Goal: Task Accomplishment & Management: Manage account settings

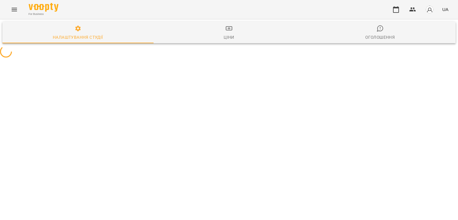
select select "**"
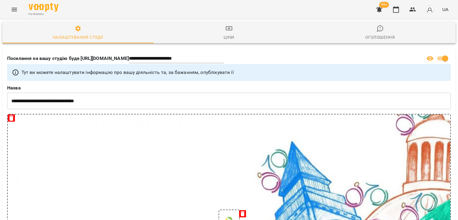
click at [380, 11] on icon "button" at bounding box center [379, 10] width 6 height 6
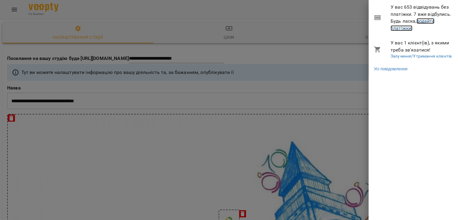
click at [397, 28] on link "додайте платіжки!" at bounding box center [413, 24] width 44 height 13
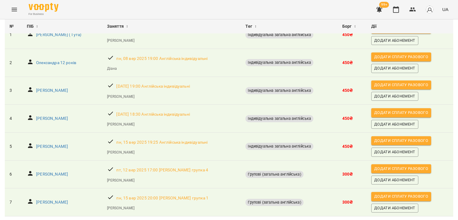
scroll to position [78, 0]
click at [13, 12] on icon "Menu" at bounding box center [14, 9] width 7 height 7
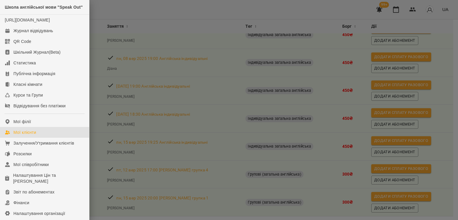
click at [20, 135] on div "Мої клієнти" at bounding box center [24, 132] width 23 height 6
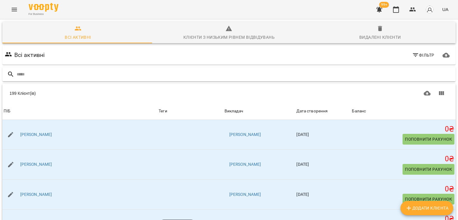
click at [52, 72] on input "text" at bounding box center [235, 74] width 437 height 10
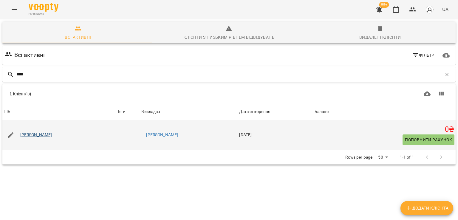
type input "****"
click at [40, 134] on link "Софія Шиманська" at bounding box center [36, 135] width 32 height 6
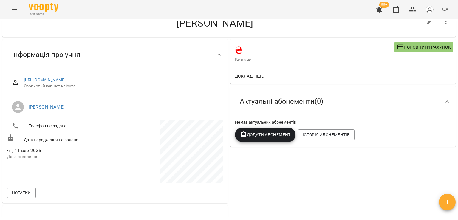
scroll to position [30, 0]
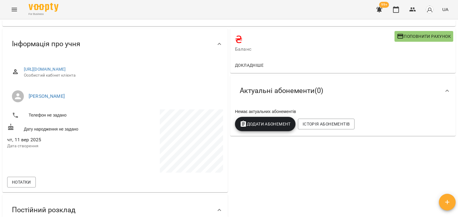
click at [267, 123] on span "Додати Абонемент" at bounding box center [265, 123] width 51 height 7
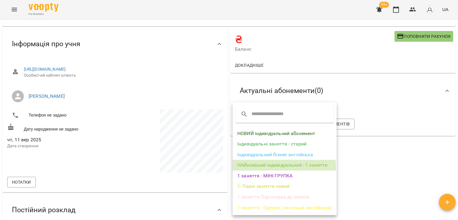
click at [269, 168] on li "НАЙновіший індивідуальний - 1 заняття" at bounding box center [285, 165] width 104 height 11
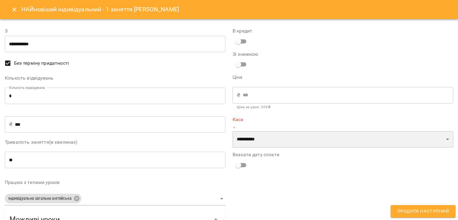
click at [260, 147] on select "**********" at bounding box center [343, 139] width 221 height 17
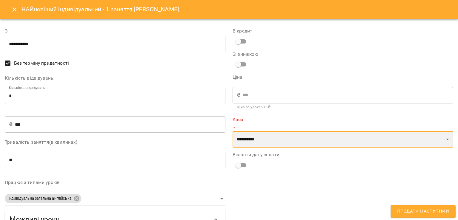
select select "****"
click at [233, 131] on select "**********" at bounding box center [343, 139] width 221 height 17
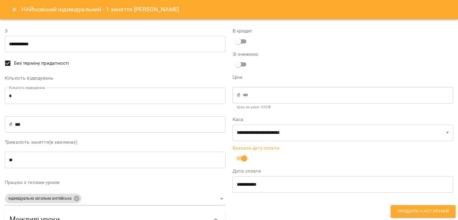
click at [408, 208] on span "Продати наступний" at bounding box center [423, 212] width 52 height 8
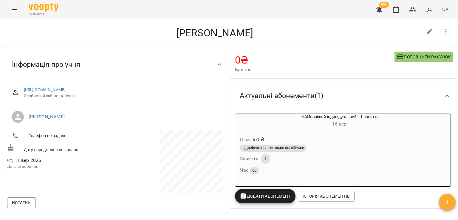
scroll to position [0, 0]
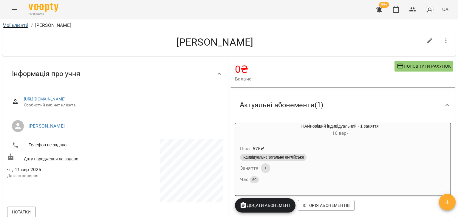
click at [27, 27] on link "Мої клієнти" at bounding box center [15, 25] width 26 height 6
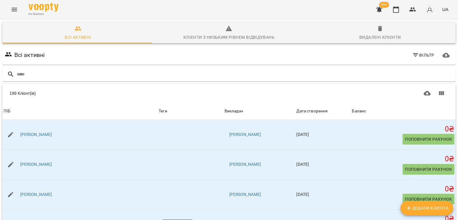
click at [96, 76] on input "text" at bounding box center [235, 74] width 437 height 10
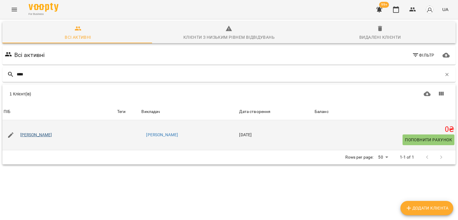
type input "****"
click at [46, 134] on link "Олександр Шестаков" at bounding box center [36, 135] width 32 height 6
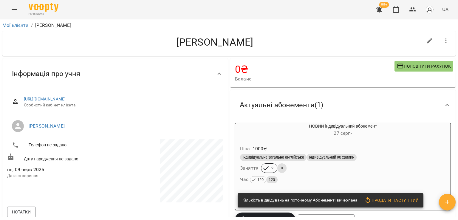
click at [278, 147] on div "Ціна 1000 ₴" at bounding box center [343, 148] width 208 height 11
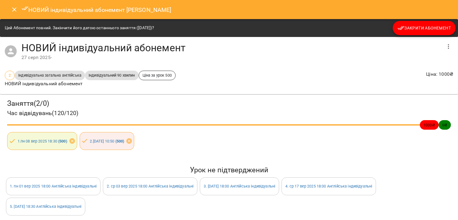
click at [430, 22] on button "Закрити Абонемент" at bounding box center [424, 28] width 63 height 14
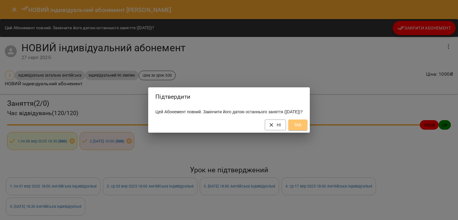
click at [304, 124] on button "Так" at bounding box center [297, 125] width 19 height 11
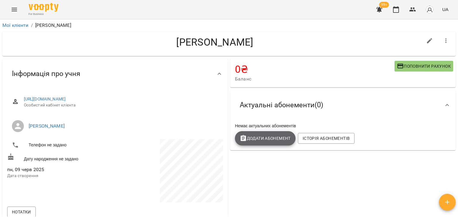
click at [267, 141] on span "Додати Абонемент" at bounding box center [265, 138] width 51 height 7
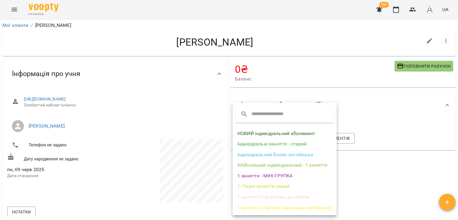
click at [271, 136] on li "НОВИЙ індивідуальний абонемент" at bounding box center [285, 133] width 104 height 11
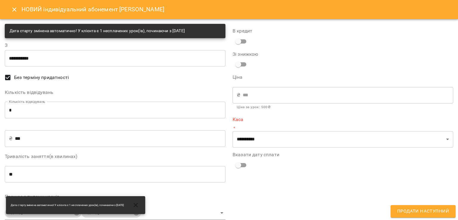
click at [107, 106] on input "*" at bounding box center [115, 110] width 221 height 17
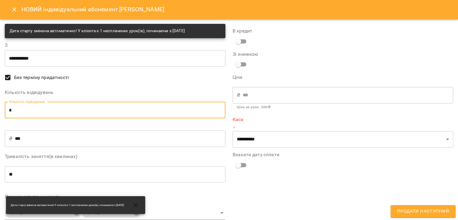
click at [107, 106] on input "*" at bounding box center [115, 110] width 221 height 17
type input "*"
type input "****"
type input "*"
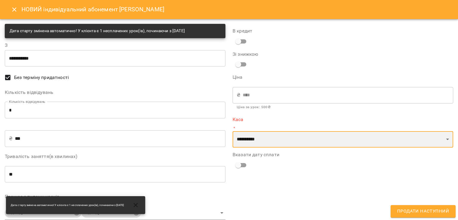
click at [271, 138] on select "**********" at bounding box center [343, 139] width 221 height 17
select select "****"
click at [233, 131] on select "**********" at bounding box center [343, 139] width 221 height 17
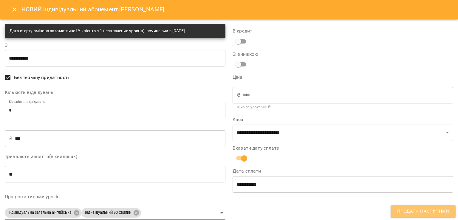
click at [435, 216] on button "Продати наступний" at bounding box center [423, 211] width 65 height 13
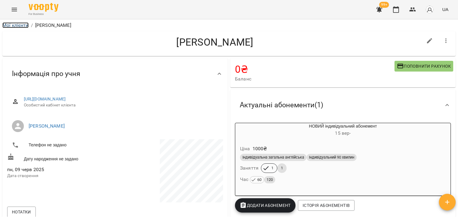
click at [10, 27] on link "Мої клієнти" at bounding box center [15, 25] width 26 height 6
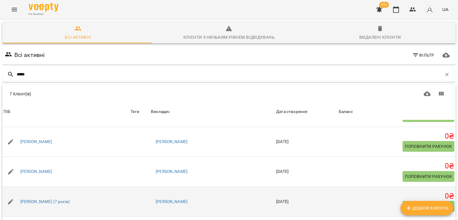
scroll to position [45, 0]
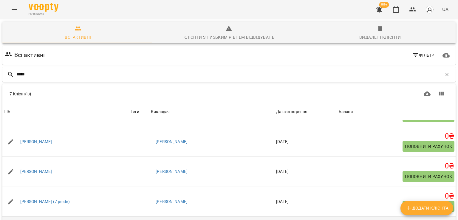
type input "*****"
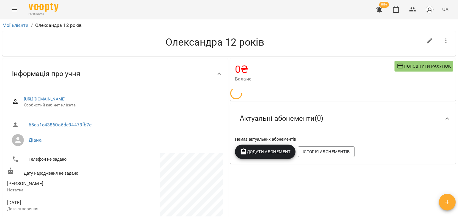
click at [273, 155] on span "Додати Абонемент" at bounding box center [265, 151] width 51 height 7
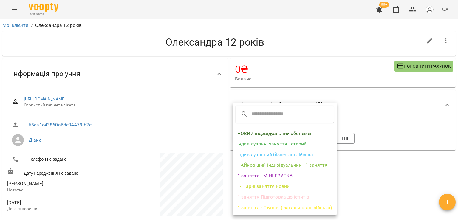
click at [272, 143] on li "Індивідуальні заняття - старий" at bounding box center [285, 144] width 104 height 11
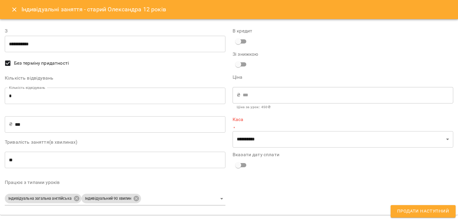
type input "**********"
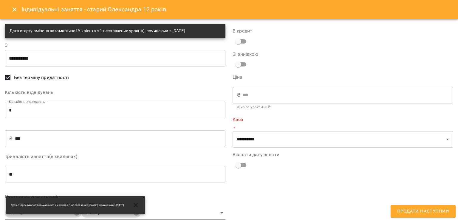
click at [59, 133] on input "***" at bounding box center [120, 138] width 211 height 17
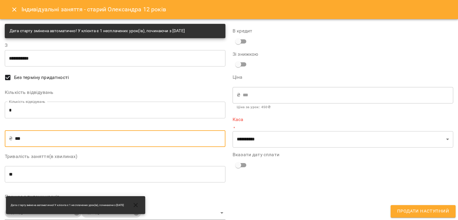
click at [59, 133] on input "***" at bounding box center [120, 138] width 211 height 17
type input "*"
type input "**"
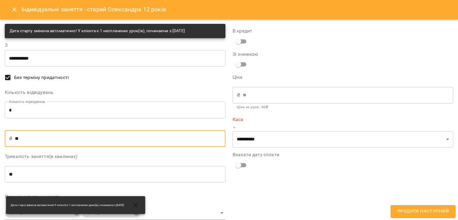
type input "***"
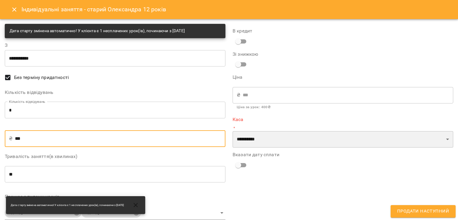
click at [247, 138] on select "**********" at bounding box center [343, 139] width 221 height 17
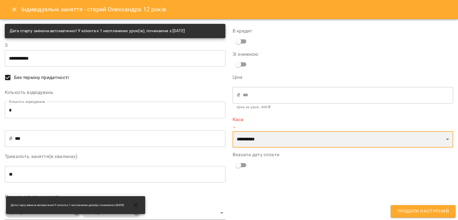
select select "****"
click at [233, 131] on select "**********" at bounding box center [343, 139] width 221 height 17
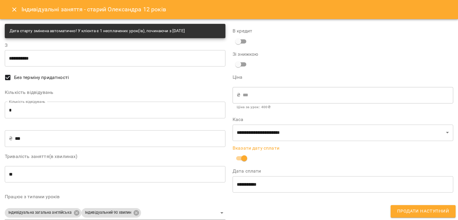
click at [416, 216] on button "Продати наступний" at bounding box center [423, 211] width 65 height 13
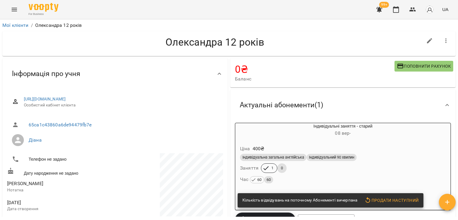
click at [327, 162] on div "Індивідуальна загальна англійська Індивідуальний 90 хвилин" at bounding box center [343, 158] width 208 height 10
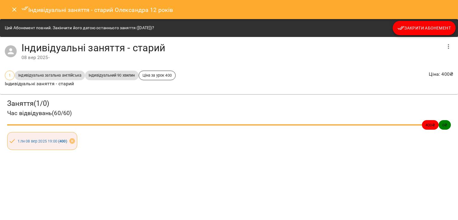
click at [421, 31] on span "Закрити Абонемент" at bounding box center [423, 27] width 53 height 7
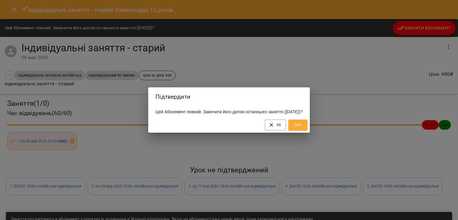
click at [302, 129] on span "Так" at bounding box center [298, 124] width 10 height 7
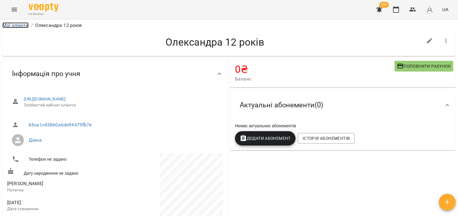
click at [23, 26] on link "Мої клієнти" at bounding box center [15, 25] width 26 height 6
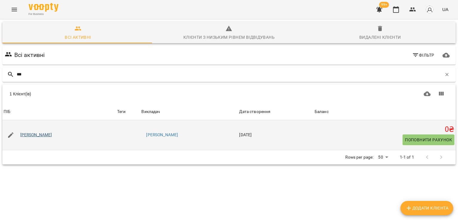
type input "***"
click at [39, 135] on link "Галина Резніченко" at bounding box center [36, 135] width 32 height 6
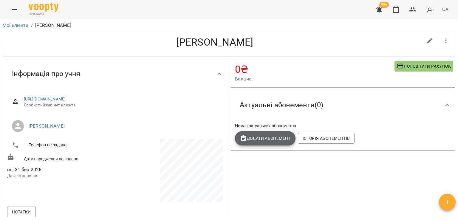
click at [267, 144] on button "Додати Абонемент" at bounding box center [265, 138] width 61 height 14
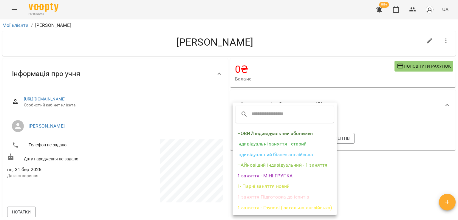
click at [271, 128] on li "НОВИЙ індивідуальний абонемент" at bounding box center [285, 133] width 104 height 11
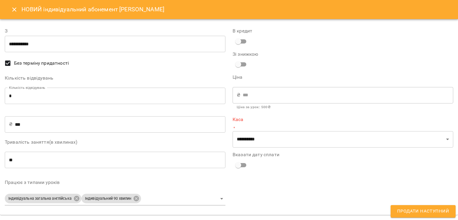
type input "**********"
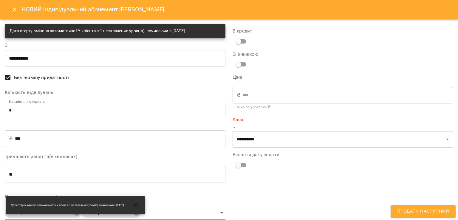
click at [115, 104] on input "*" at bounding box center [115, 110] width 221 height 17
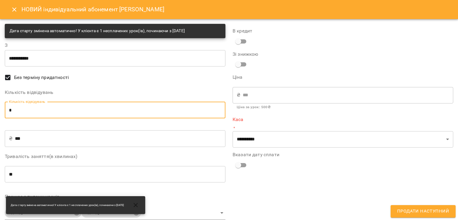
click at [115, 104] on input "*" at bounding box center [115, 110] width 221 height 17
type input "*"
type input "****"
type input "*"
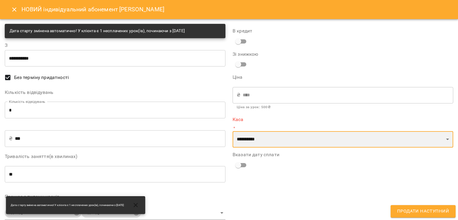
click at [252, 136] on select "**********" at bounding box center [343, 139] width 221 height 17
select select "****"
click at [233, 131] on select "**********" at bounding box center [343, 139] width 221 height 17
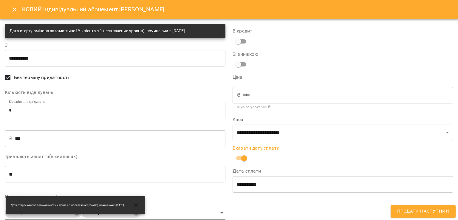
click at [411, 205] on button "Продати наступний" at bounding box center [423, 211] width 65 height 13
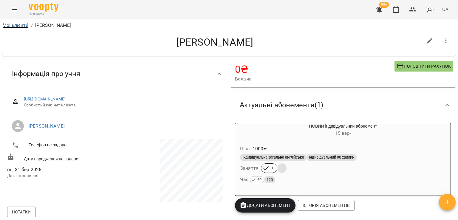
click at [14, 27] on link "Мої клієнти" at bounding box center [15, 25] width 26 height 6
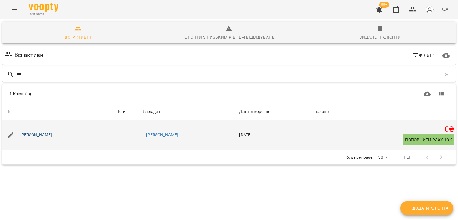
type input "***"
click at [45, 136] on link "Микола Чокинюк" at bounding box center [36, 135] width 32 height 6
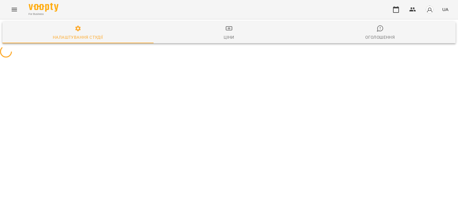
select select "**"
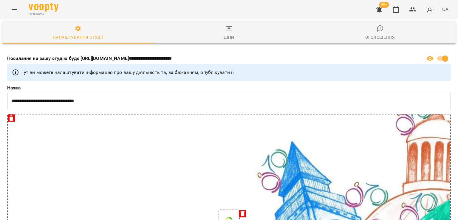
click at [377, 13] on icon "button" at bounding box center [379, 9] width 7 height 7
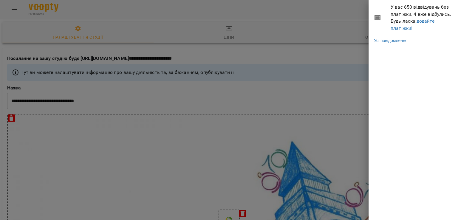
click at [403, 32] on li "У вас 650 відвідувань без платіжки. 4 вже відбулись. Будь ласка, додайте платіж…" at bounding box center [413, 17] width 89 height 35
click at [406, 30] on link "додайте платіжки!" at bounding box center [413, 24] width 44 height 13
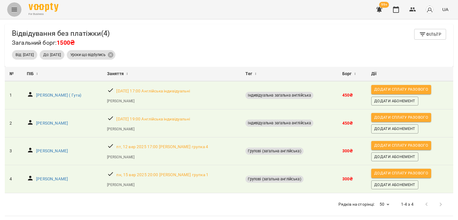
click at [20, 13] on button "Menu" at bounding box center [14, 9] width 14 height 14
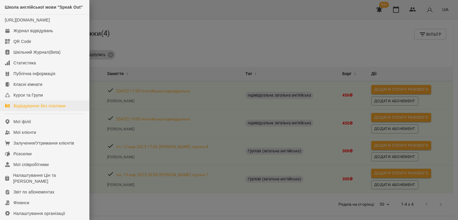
scroll to position [30, 0]
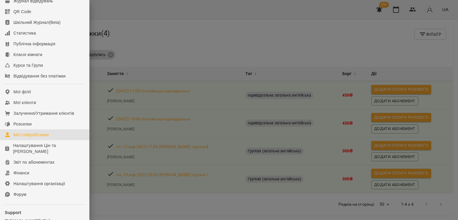
click at [30, 138] on div "Мої співробітники" at bounding box center [30, 135] width 35 height 6
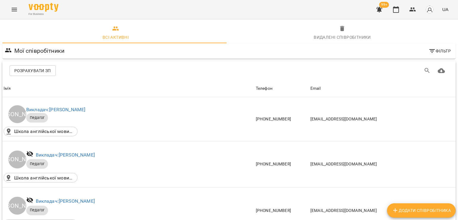
click at [38, 72] on span "Розрахувати ЗП" at bounding box center [32, 70] width 37 height 7
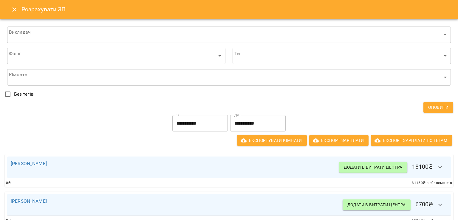
click at [252, 123] on input "**********" at bounding box center [257, 123] width 55 height 17
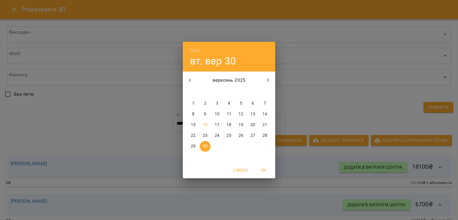
click at [198, 124] on span "15" at bounding box center [193, 125] width 11 height 6
type input "**********"
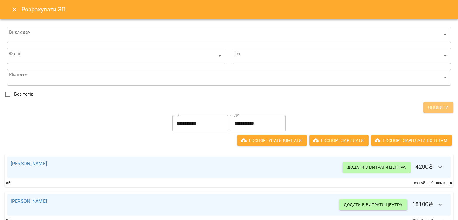
click at [447, 111] on button "Оновити" at bounding box center [438, 107] width 30 height 11
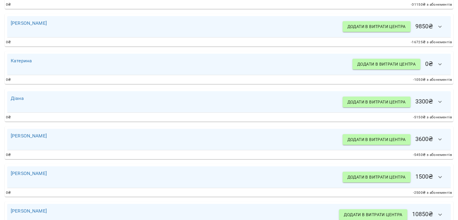
scroll to position [86, 0]
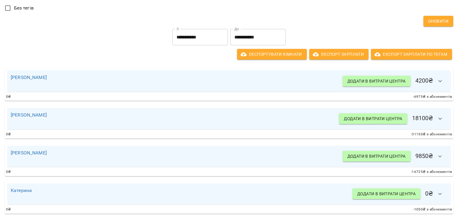
click at [438, 80] on icon "button" at bounding box center [440, 81] width 4 height 2
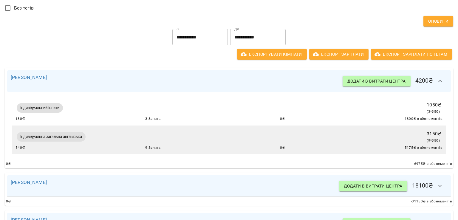
click at [438, 86] on button "button" at bounding box center [440, 81] width 14 height 14
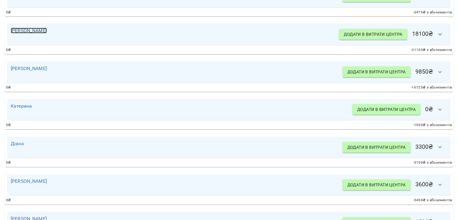
scroll to position [176, 0]
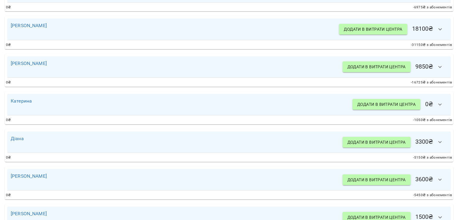
click at [434, 71] on button "button" at bounding box center [440, 67] width 14 height 14
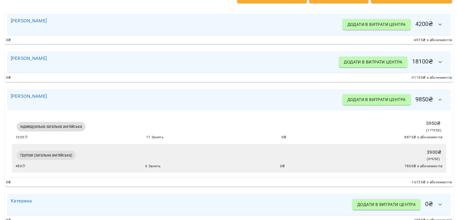
scroll to position [146, 0]
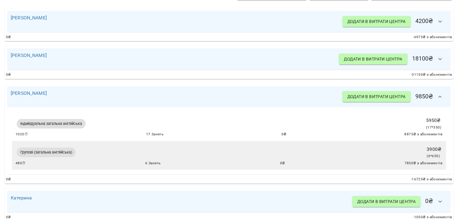
click at [433, 98] on button "button" at bounding box center [440, 97] width 14 height 14
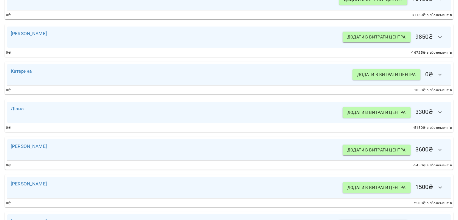
scroll to position [235, 0]
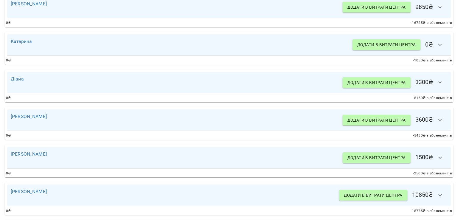
click at [439, 85] on icon "button" at bounding box center [440, 82] width 7 height 7
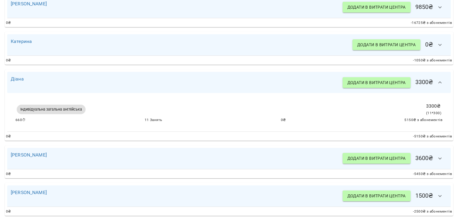
click at [439, 85] on icon "button" at bounding box center [440, 82] width 7 height 7
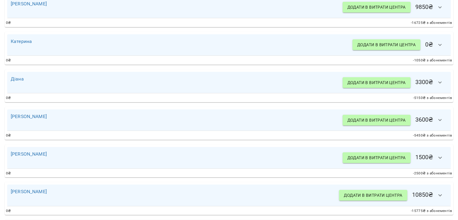
scroll to position [265, 0]
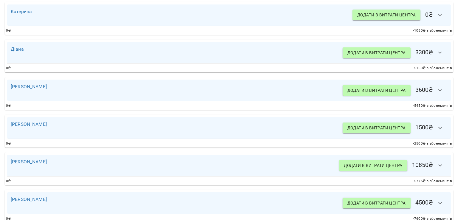
click at [439, 85] on button "button" at bounding box center [440, 90] width 14 height 14
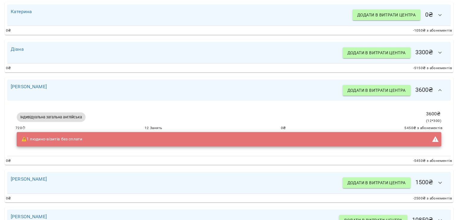
click at [439, 85] on button "button" at bounding box center [440, 90] width 14 height 14
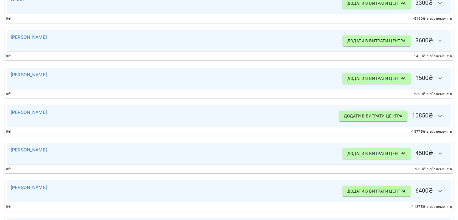
scroll to position [325, 0]
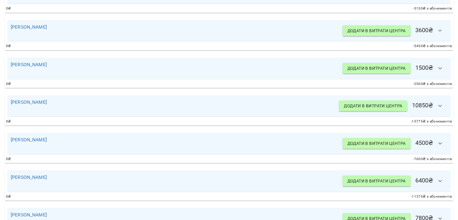
click at [437, 103] on icon "button" at bounding box center [440, 105] width 7 height 7
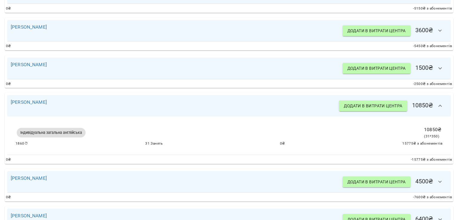
click at [437, 103] on icon "button" at bounding box center [440, 105] width 7 height 7
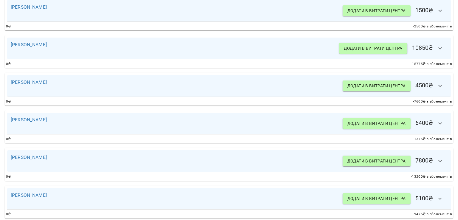
scroll to position [384, 0]
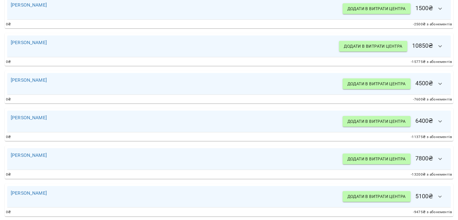
click at [440, 85] on button "button" at bounding box center [440, 84] width 14 height 14
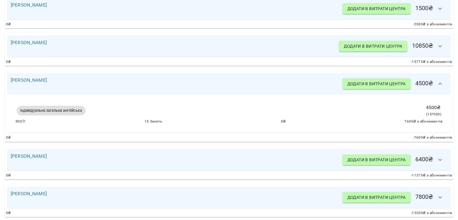
click at [440, 85] on button "button" at bounding box center [440, 84] width 14 height 14
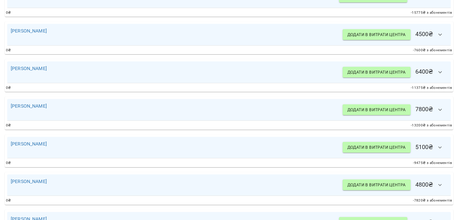
scroll to position [444, 0]
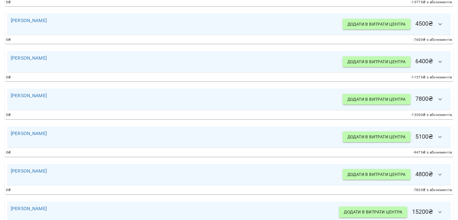
click at [438, 68] on button "button" at bounding box center [440, 62] width 14 height 14
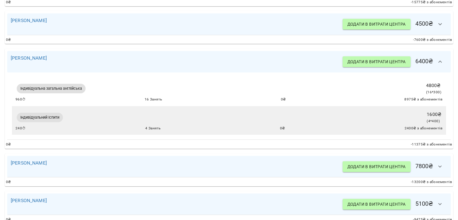
click at [438, 66] on button "button" at bounding box center [440, 62] width 14 height 14
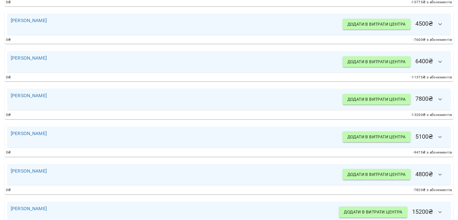
click at [438, 66] on button "button" at bounding box center [440, 62] width 14 height 14
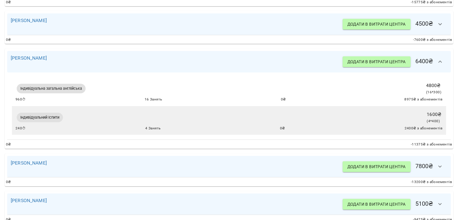
click at [438, 66] on button "button" at bounding box center [440, 62] width 14 height 14
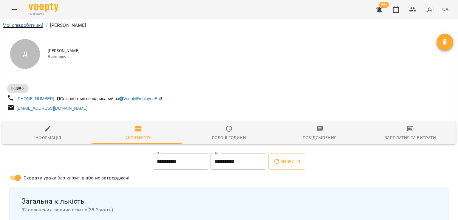
click at [32, 27] on link "Мої співробітники" at bounding box center [22, 25] width 41 height 6
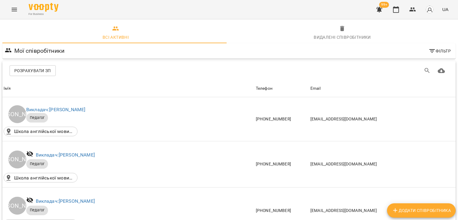
click at [21, 72] on span "Розрахувати ЗП" at bounding box center [32, 70] width 37 height 7
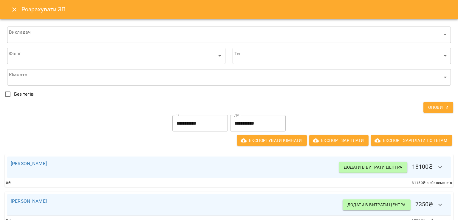
click at [193, 127] on input "**********" at bounding box center [199, 123] width 55 height 17
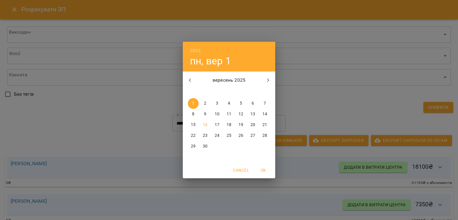
click at [423, 88] on div "2025 пн, вер 1 вересень 2025 пн вт ср чт пт сб нд 1 2 3 4 5 6 7 8 9 10 11 12 13…" at bounding box center [229, 110] width 458 height 220
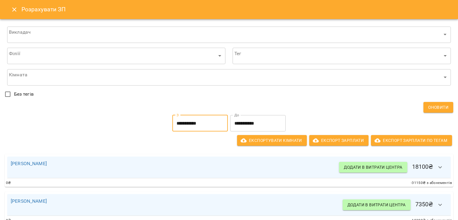
click at [27, 166] on p "[PERSON_NAME]" at bounding box center [29, 167] width 36 height 14
click at [29, 163] on link "[PERSON_NAME]" at bounding box center [29, 164] width 36 height 6
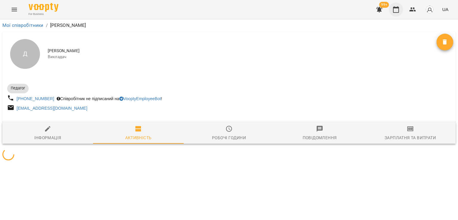
click at [396, 9] on icon "button" at bounding box center [395, 9] width 7 height 7
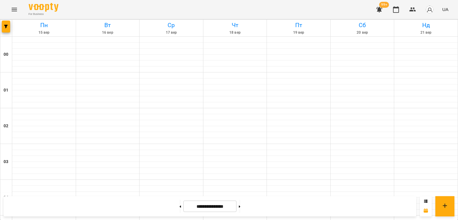
scroll to position [517, 0]
click at [0, 27] on div at bounding box center [6, 28] width 12 height 17
click at [5, 27] on icon "button" at bounding box center [6, 27] width 4 height 4
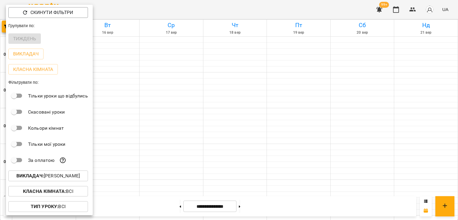
scroll to position [16, 0]
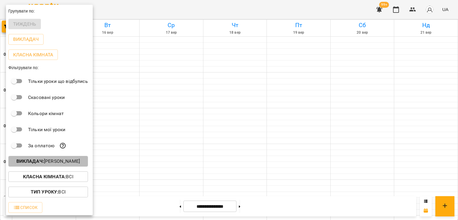
click at [53, 158] on button "Викладач : Анастасія Савчук" at bounding box center [48, 161] width 80 height 11
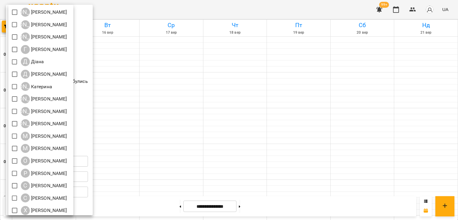
scroll to position [79, 0]
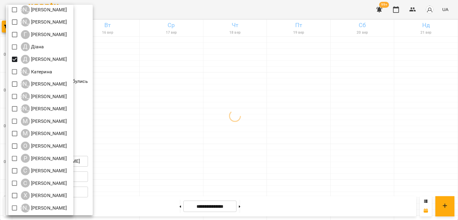
click at [178, 62] on div at bounding box center [229, 110] width 458 height 220
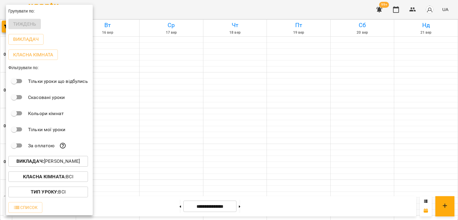
click at [178, 62] on div at bounding box center [229, 110] width 458 height 220
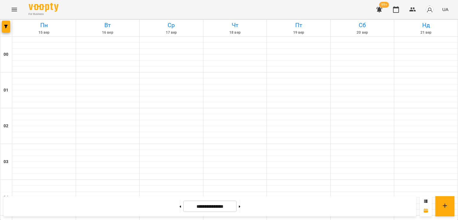
scroll to position [309, 0]
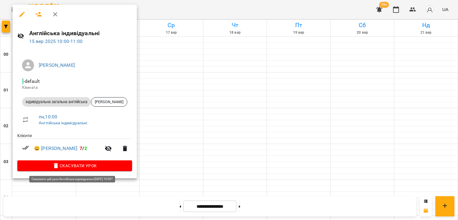
click at [66, 166] on span "Скасувати Урок" at bounding box center [74, 165] width 105 height 7
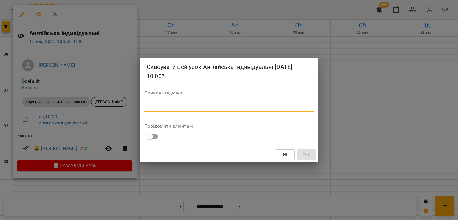
click at [184, 107] on textarea at bounding box center [228, 107] width 169 height 6
type textarea "*"
click at [306, 154] on span "Так" at bounding box center [307, 154] width 8 height 7
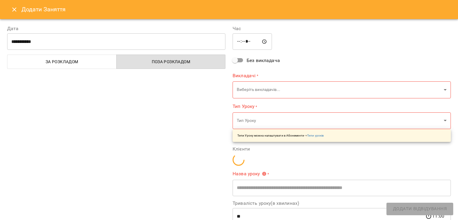
type input "**********"
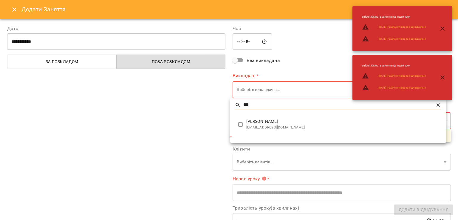
type input "***"
click at [258, 116] on li "Діана Григорьєва di.hryhorieva@gmail.com" at bounding box center [338, 124] width 216 height 19
type input "**********"
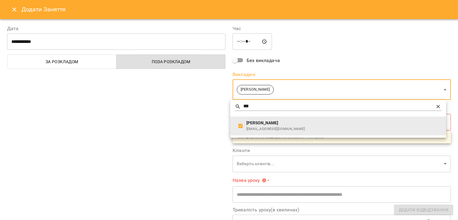
click at [195, 121] on div at bounding box center [229, 110] width 458 height 220
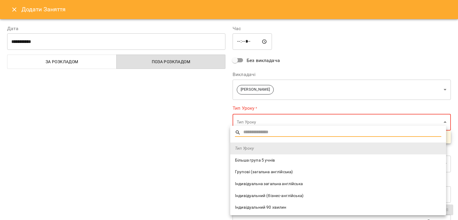
click at [274, 183] on span "Індивідуальна загальна англійська" at bounding box center [338, 184] width 206 height 6
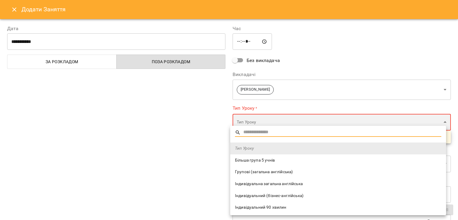
type input "**********"
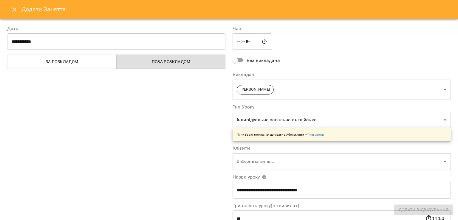
click at [199, 164] on div "**********" at bounding box center [116, 152] width 225 height 268
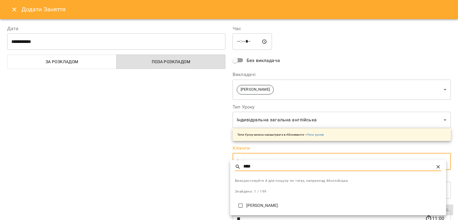
type input "****"
click at [264, 202] on li "Інна Копилова" at bounding box center [338, 205] width 216 height 15
type input "**********"
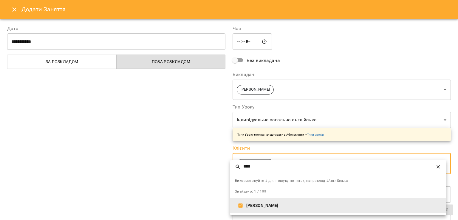
click at [161, 163] on div at bounding box center [229, 110] width 458 height 220
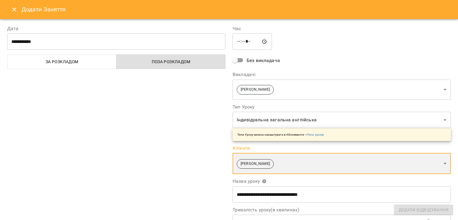
scroll to position [82, 0]
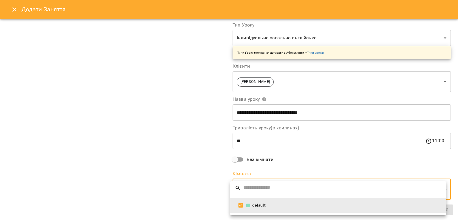
click at [171, 92] on div at bounding box center [229, 110] width 458 height 220
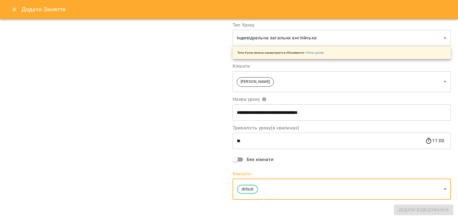
click at [254, 115] on input "**********" at bounding box center [342, 112] width 218 height 17
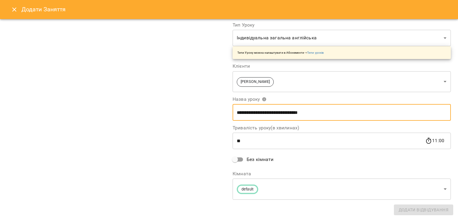
click at [199, 117] on div "**********" at bounding box center [116, 72] width 225 height 272
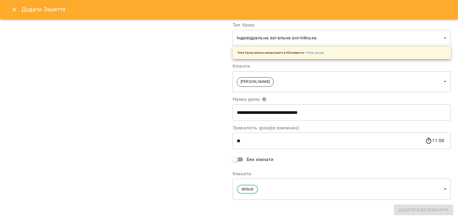
click at [164, 143] on div "**********" at bounding box center [116, 72] width 225 height 272
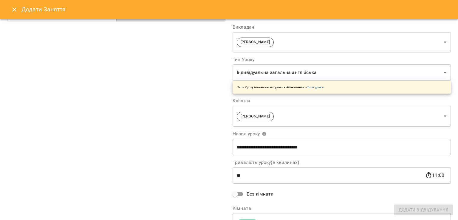
scroll to position [0, 0]
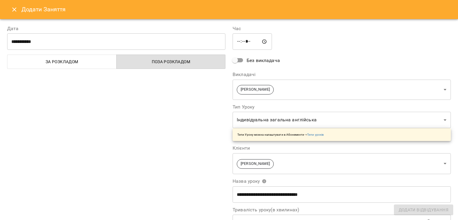
click at [16, 9] on icon "Close" at bounding box center [14, 9] width 7 height 7
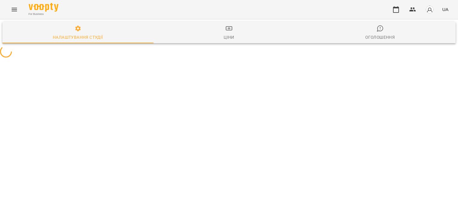
select select "**"
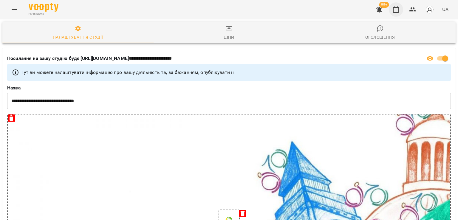
click at [398, 7] on icon "button" at bounding box center [396, 9] width 6 height 7
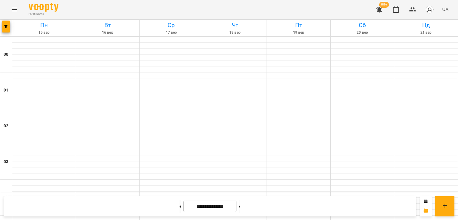
click at [7, 13] on button "Menu" at bounding box center [14, 9] width 14 height 14
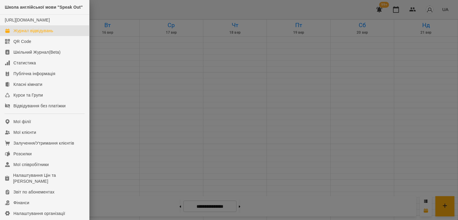
click at [106, 83] on div at bounding box center [229, 110] width 458 height 220
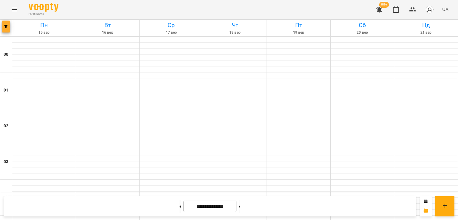
click at [8, 29] on button "button" at bounding box center [6, 27] width 8 height 12
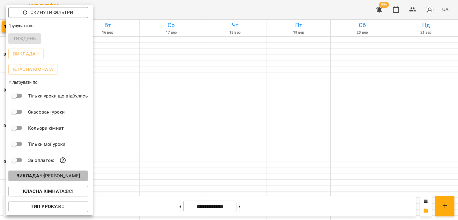
click at [44, 176] on b "Викладач :" at bounding box center [29, 176] width 27 height 6
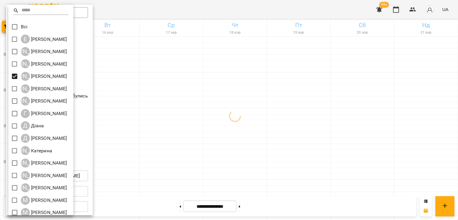
click at [267, 114] on div at bounding box center [229, 110] width 458 height 220
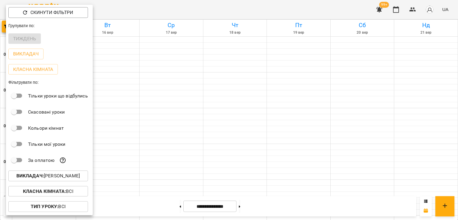
click at [267, 114] on div at bounding box center [229, 110] width 458 height 220
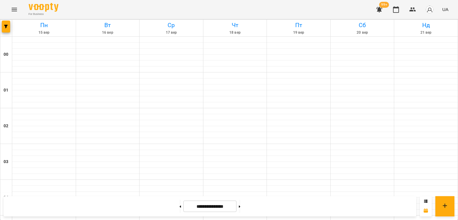
scroll to position [666, 0]
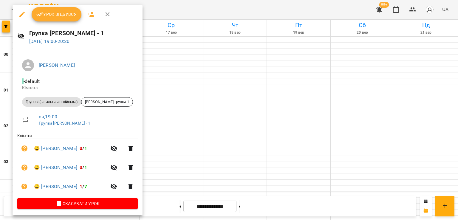
click at [64, 13] on span "Урок відбувся" at bounding box center [56, 14] width 41 height 7
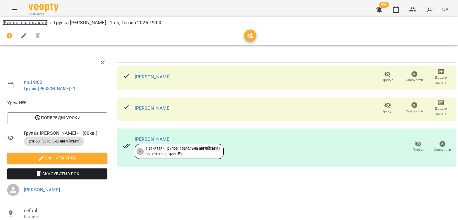
click at [26, 22] on link "Журнал відвідувань" at bounding box center [24, 23] width 45 height 6
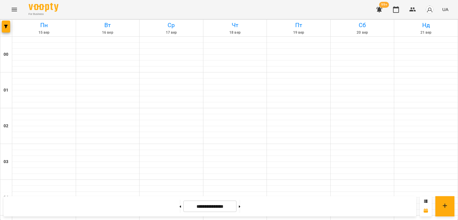
scroll to position [626, 0]
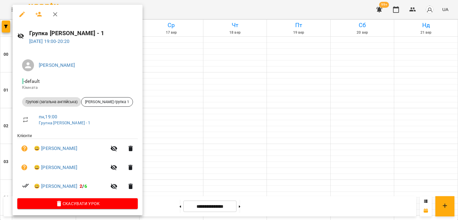
click at [156, 83] on div at bounding box center [229, 110] width 458 height 220
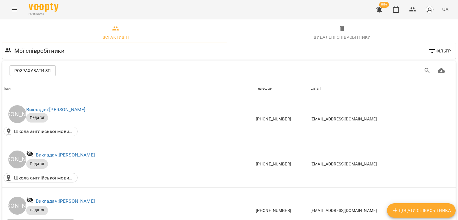
click at [37, 64] on div "Розрахувати ЗП" at bounding box center [228, 70] width 453 height 19
click at [36, 67] on span "Розрахувати ЗП" at bounding box center [32, 70] width 37 height 7
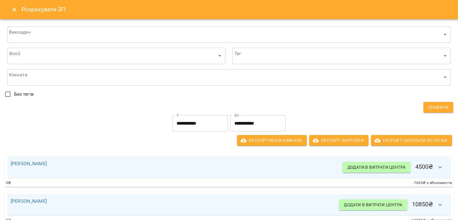
click at [245, 121] on input "**********" at bounding box center [257, 123] width 55 height 17
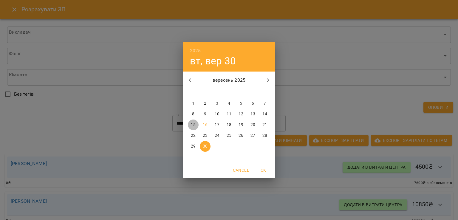
click at [194, 123] on p "15" at bounding box center [193, 125] width 5 height 6
type input "**********"
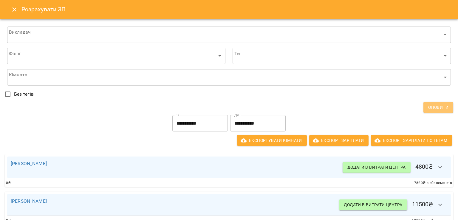
click at [433, 109] on span "Оновити" at bounding box center [438, 107] width 20 height 7
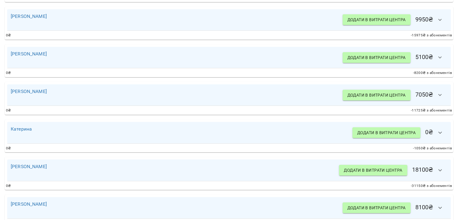
scroll to position [268, 0]
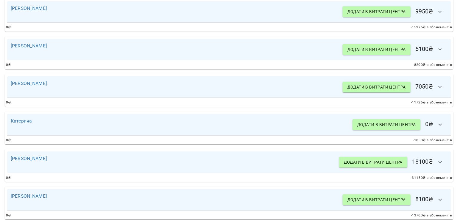
click at [437, 86] on icon "button" at bounding box center [440, 86] width 7 height 7
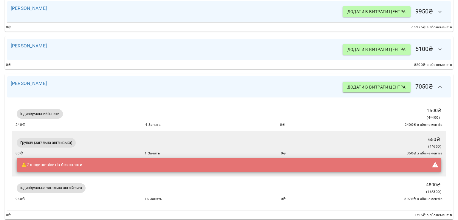
scroll to position [298, 0]
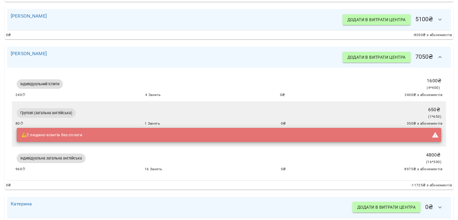
click at [437, 58] on icon "button" at bounding box center [440, 57] width 7 height 7
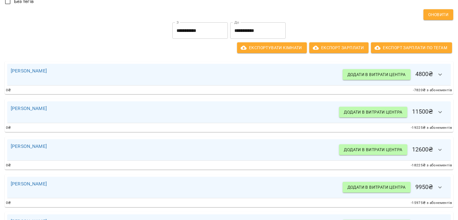
scroll to position [89, 0]
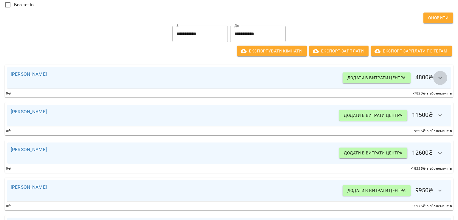
click at [438, 77] on icon "button" at bounding box center [440, 77] width 7 height 7
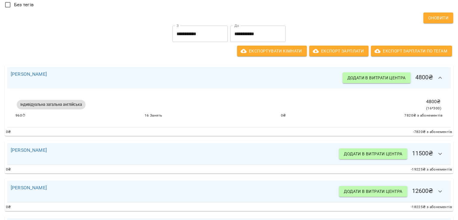
click at [438, 77] on icon "button" at bounding box center [440, 77] width 7 height 7
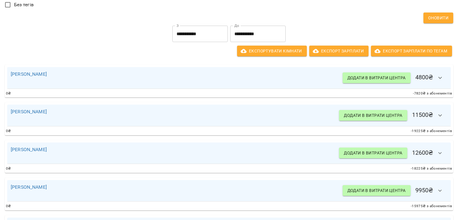
click at [438, 117] on icon "button" at bounding box center [440, 115] width 7 height 7
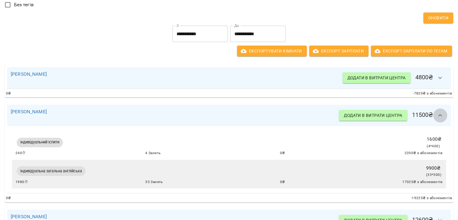
click at [438, 117] on icon "button" at bounding box center [440, 115] width 7 height 7
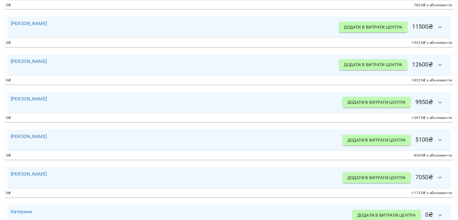
scroll to position [179, 0]
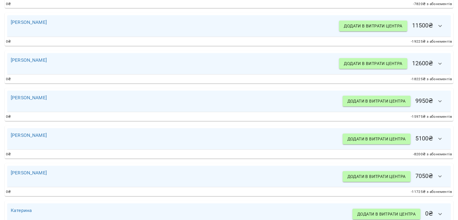
click at [438, 102] on icon "button" at bounding box center [440, 101] width 7 height 7
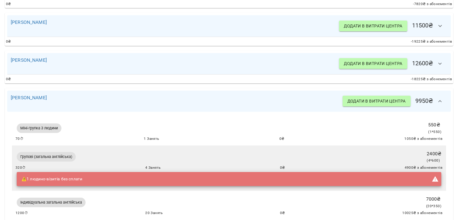
click at [438, 102] on icon "button" at bounding box center [440, 101] width 7 height 7
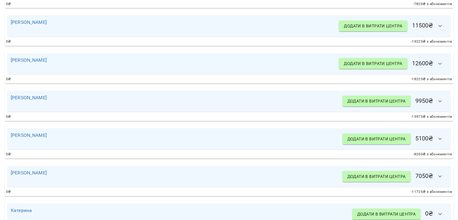
click at [437, 140] on icon "button" at bounding box center [440, 138] width 7 height 7
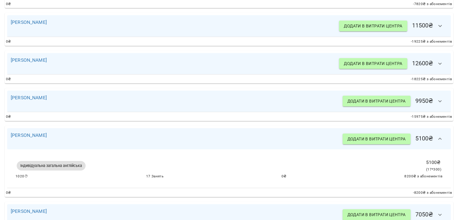
click at [437, 140] on icon "button" at bounding box center [440, 138] width 7 height 7
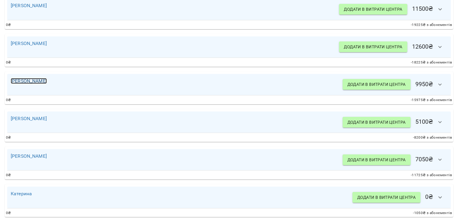
scroll to position [209, 0]
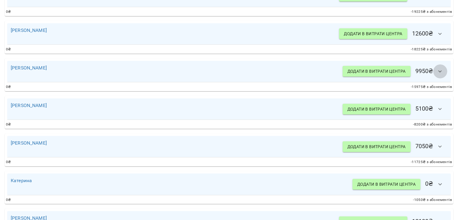
click at [440, 71] on button "button" at bounding box center [440, 71] width 14 height 14
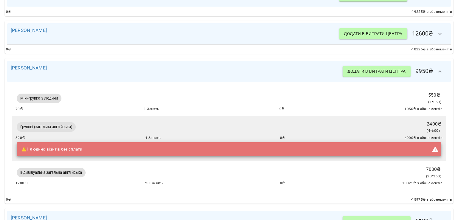
click at [440, 71] on button "button" at bounding box center [440, 71] width 14 height 14
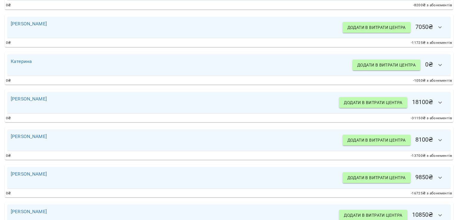
scroll to position [358, 0]
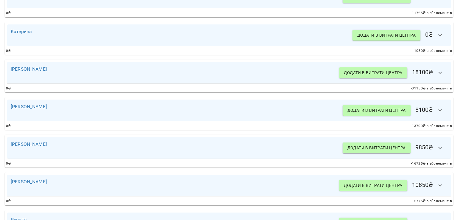
click at [437, 110] on icon "button" at bounding box center [440, 110] width 7 height 7
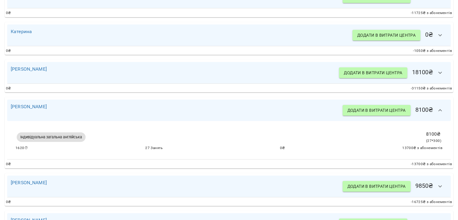
click at [437, 110] on icon "button" at bounding box center [440, 110] width 7 height 7
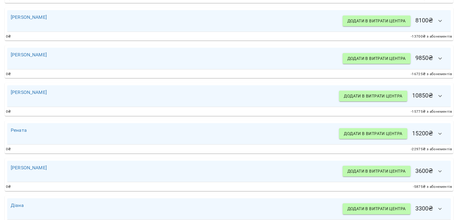
scroll to position [477, 0]
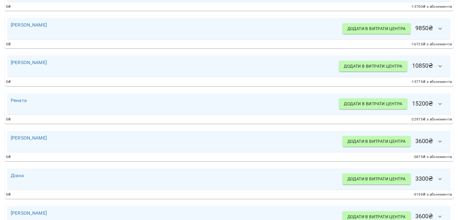
click at [438, 103] on icon "button" at bounding box center [440, 103] width 7 height 7
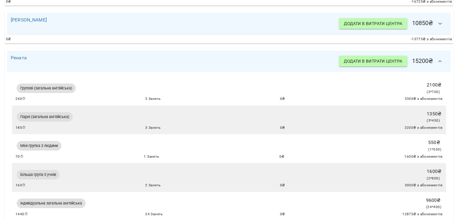
scroll to position [537, 0]
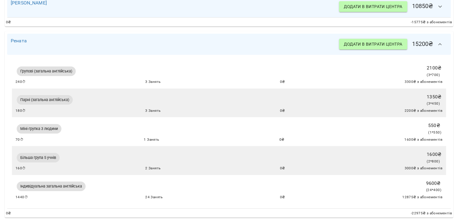
click at [439, 45] on button "button" at bounding box center [440, 44] width 14 height 14
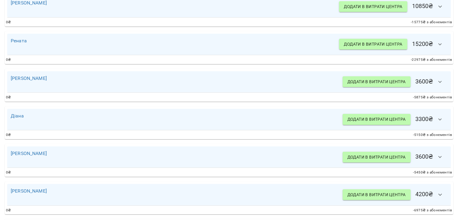
click at [437, 81] on icon "button" at bounding box center [440, 81] width 7 height 7
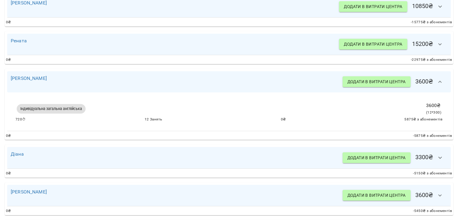
click at [438, 81] on icon "button" at bounding box center [440, 82] width 4 height 2
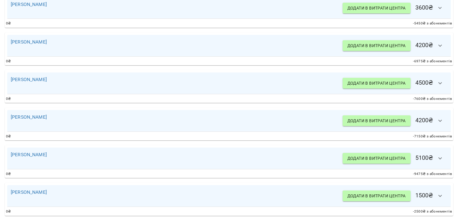
scroll to position [712, 0]
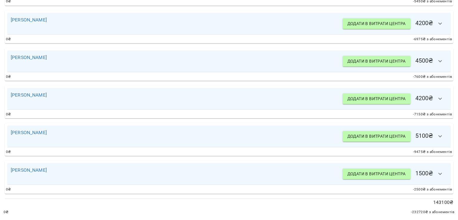
click at [433, 129] on button "button" at bounding box center [440, 136] width 14 height 14
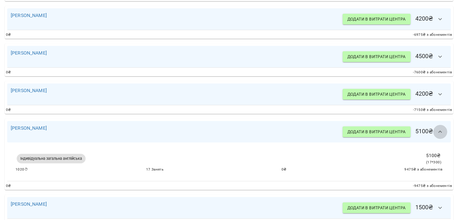
click at [433, 126] on button "button" at bounding box center [440, 132] width 14 height 14
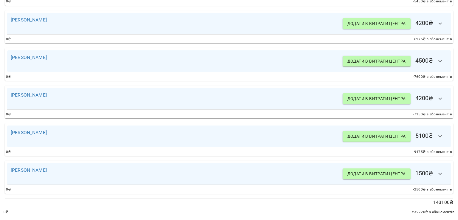
click at [437, 95] on icon "button" at bounding box center [440, 98] width 7 height 7
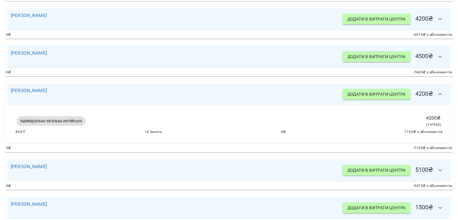
click at [437, 94] on icon "button" at bounding box center [440, 94] width 7 height 7
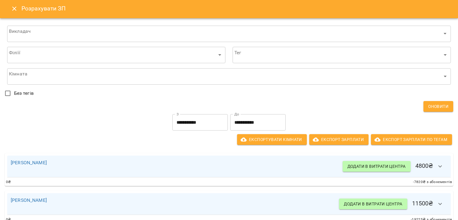
scroll to position [0, 0]
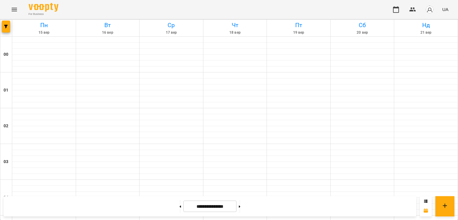
scroll to position [477, 0]
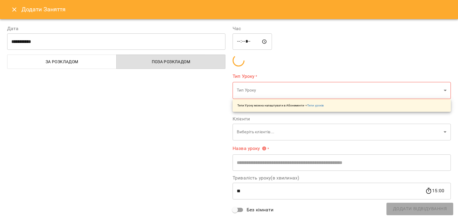
type input "**********"
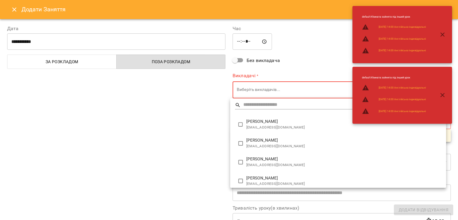
click at [266, 92] on div at bounding box center [229, 110] width 458 height 220
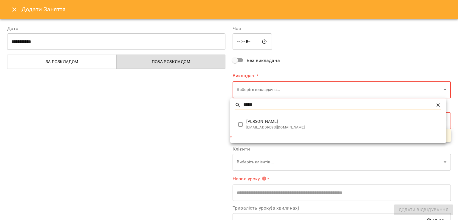
type input "*****"
click at [274, 123] on span "[PERSON_NAME]" at bounding box center [343, 122] width 195 height 6
type input "**********"
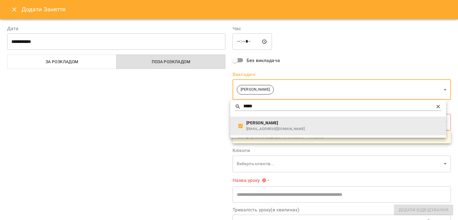
click at [113, 110] on div at bounding box center [229, 110] width 458 height 220
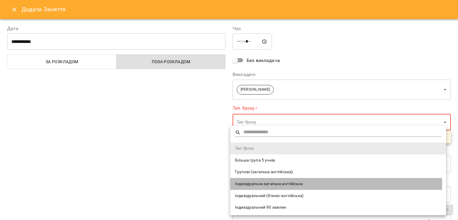
click at [261, 183] on span "Індивідуальна загальна англійська" at bounding box center [338, 184] width 206 height 6
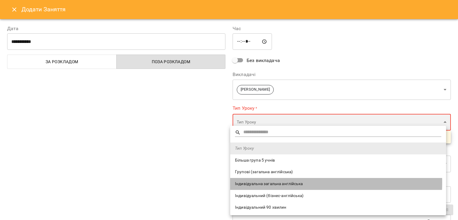
type input "**********"
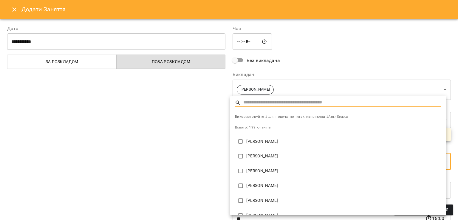
click at [151, 131] on div at bounding box center [229, 110] width 458 height 220
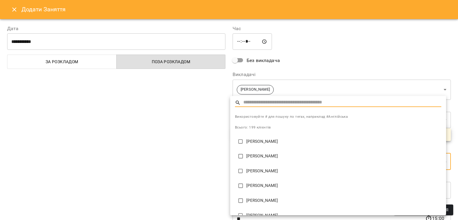
click at [285, 103] on input "text" at bounding box center [342, 102] width 198 height 9
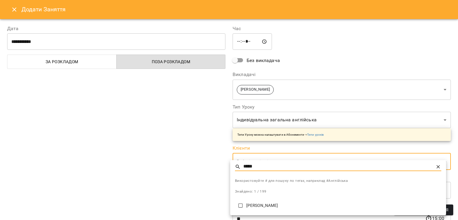
type input "*****"
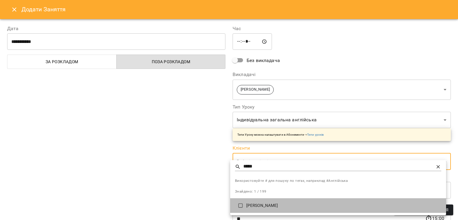
click at [247, 202] on li "Інна Карпенко" at bounding box center [338, 205] width 216 height 15
type input "**********"
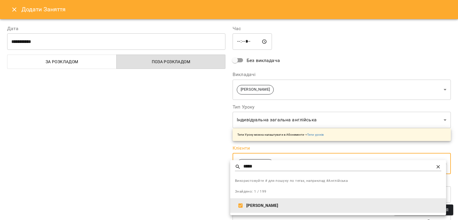
click at [164, 183] on div at bounding box center [229, 110] width 458 height 220
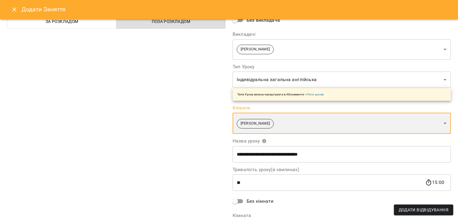
scroll to position [82, 0]
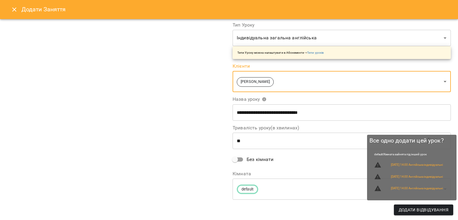
click at [423, 209] on span "Додати Відвідування" at bounding box center [424, 209] width 50 height 7
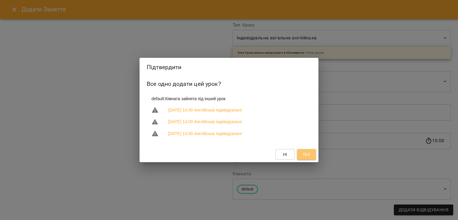
click at [308, 158] on span "Так" at bounding box center [307, 154] width 8 height 7
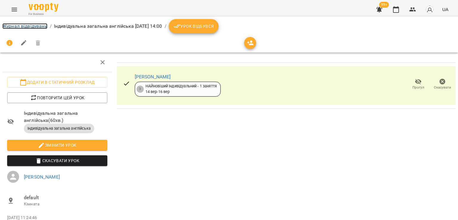
click at [26, 25] on link "Журнал відвідувань" at bounding box center [24, 26] width 45 height 6
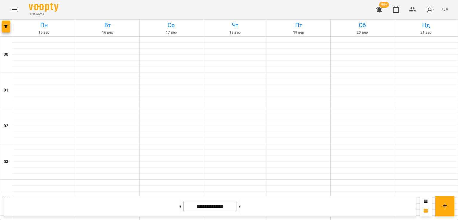
scroll to position [328, 0]
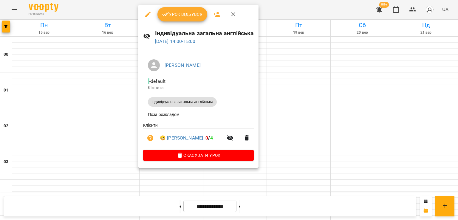
click at [145, 15] on icon "button" at bounding box center [147, 14] width 7 height 7
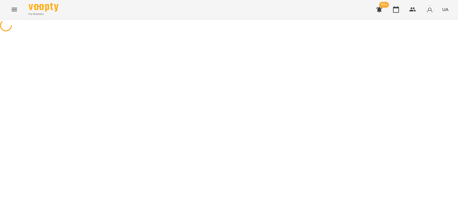
select select "**********"
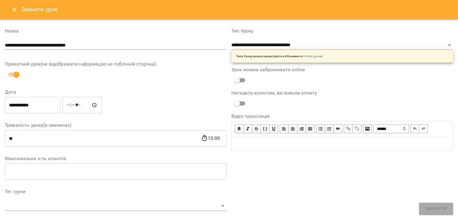
click at [76, 105] on input "*****" at bounding box center [82, 105] width 39 height 17
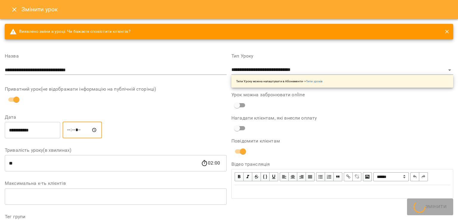
type input "*****"
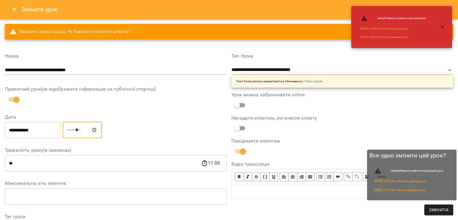
click at [437, 207] on span "Змінити" at bounding box center [438, 209] width 19 height 7
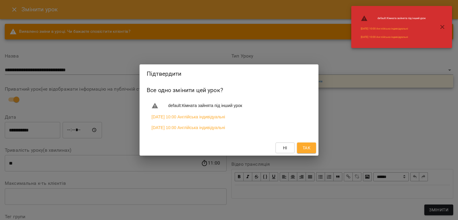
click at [303, 148] on span "Так" at bounding box center [307, 147] width 8 height 7
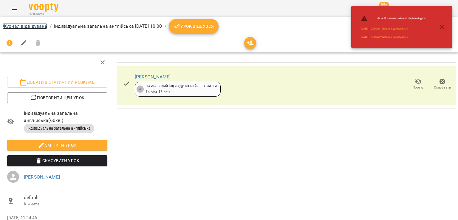
click at [34, 25] on link "Журнал відвідувань" at bounding box center [24, 26] width 45 height 6
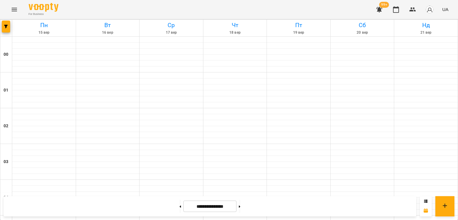
scroll to position [298, 0]
click at [10, 9] on button "Menu" at bounding box center [14, 9] width 14 height 14
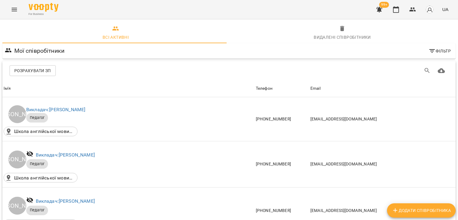
click at [375, 11] on button "button" at bounding box center [379, 9] width 14 height 14
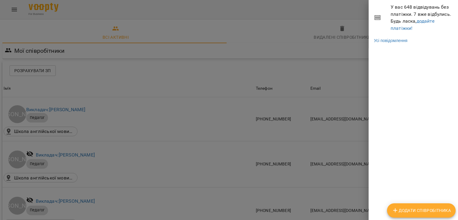
click at [390, 29] on li "У вас 648 відвідувань без платіжки. 7 вже відбулись. Будь ласка, додайте платіж…" at bounding box center [413, 17] width 89 height 35
click at [398, 29] on link "додайте платіжки!" at bounding box center [413, 24] width 44 height 13
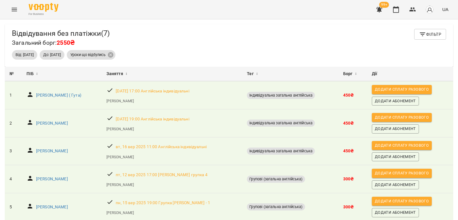
click at [13, 9] on icon "Menu" at bounding box center [14, 9] width 7 height 7
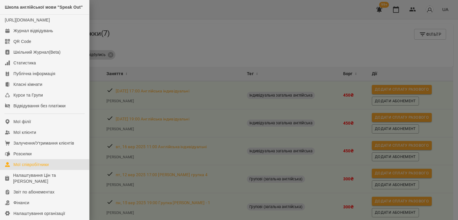
click at [33, 168] on div "Мої співробітники" at bounding box center [30, 165] width 35 height 6
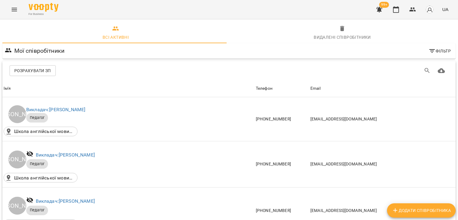
click at [47, 71] on span "Розрахувати ЗП" at bounding box center [32, 70] width 37 height 7
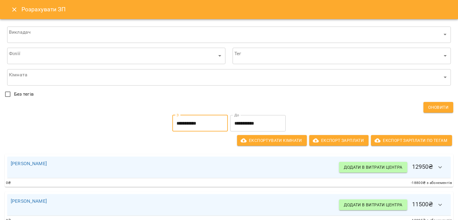
click at [202, 125] on input "**********" at bounding box center [199, 123] width 55 height 17
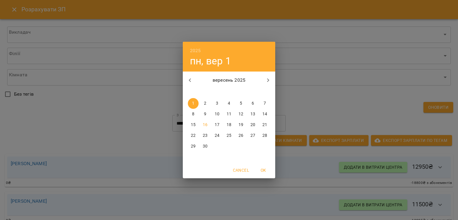
click at [330, 104] on div "2025 пн, вер 1 вересень 2025 пн вт ср чт пт сб нд 1 2 3 4 5 6 7 8 9 10 11 12 13…" at bounding box center [229, 110] width 458 height 220
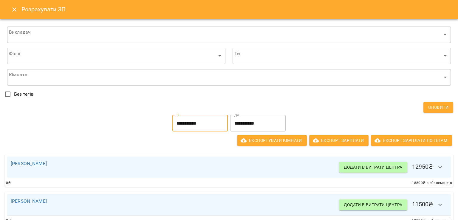
click at [277, 118] on input "**********" at bounding box center [257, 123] width 55 height 17
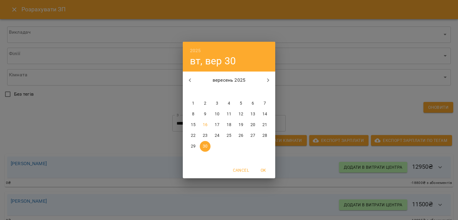
click at [190, 125] on span "15" at bounding box center [193, 125] width 11 height 6
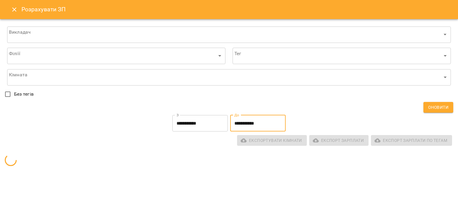
type input "**********"
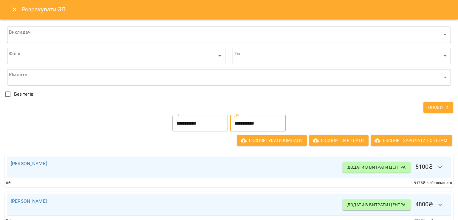
click at [434, 105] on span "Оновити" at bounding box center [438, 107] width 20 height 7
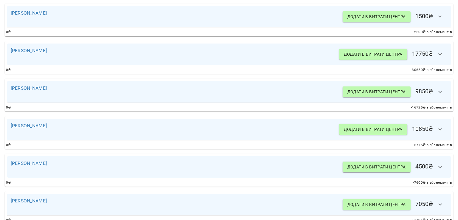
scroll to position [623, 0]
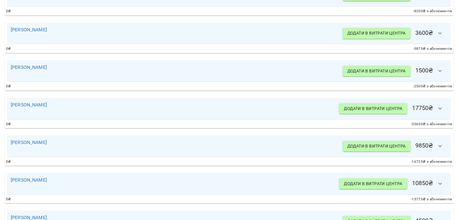
click at [439, 109] on icon "button" at bounding box center [440, 108] width 7 height 7
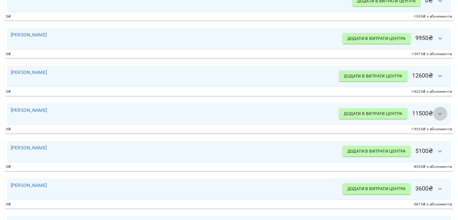
click at [437, 114] on icon "button" at bounding box center [440, 113] width 7 height 7
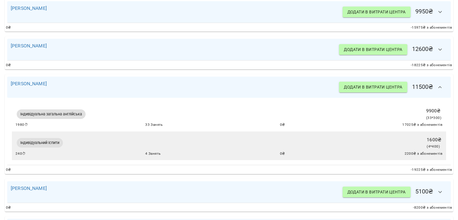
scroll to position [497, 0]
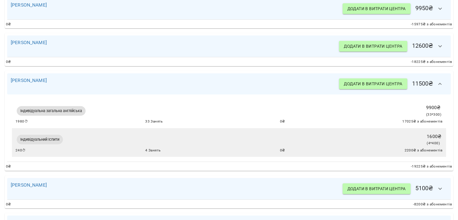
click at [437, 85] on icon "button" at bounding box center [440, 84] width 7 height 7
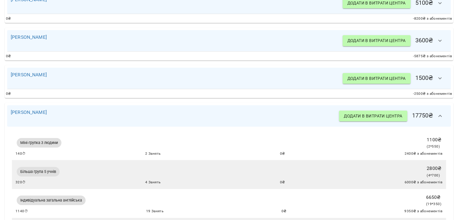
scroll to position [616, 0]
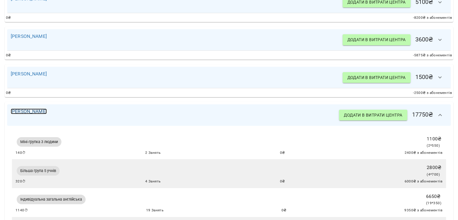
click at [41, 112] on link "[PERSON_NAME]" at bounding box center [29, 112] width 36 height 6
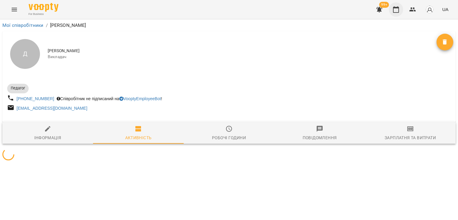
click at [396, 10] on icon "button" at bounding box center [395, 9] width 7 height 7
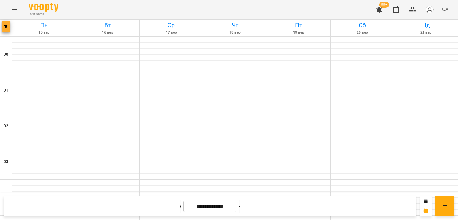
click at [8, 27] on span "button" at bounding box center [6, 27] width 8 height 4
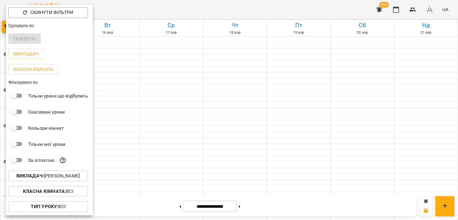
click at [72, 173] on p "Викладач : [PERSON_NAME]" at bounding box center [48, 175] width 64 height 7
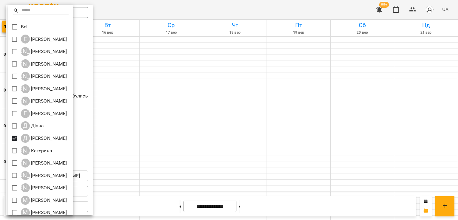
click at [176, 137] on div at bounding box center [229, 110] width 458 height 220
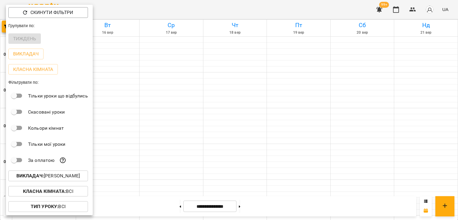
click at [176, 137] on div at bounding box center [229, 110] width 458 height 220
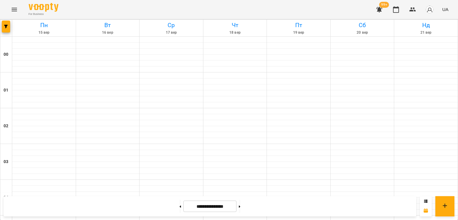
scroll to position [547, 0]
click at [180, 202] on button at bounding box center [180, 206] width 1 height 13
click at [180, 204] on button at bounding box center [180, 206] width 1 height 13
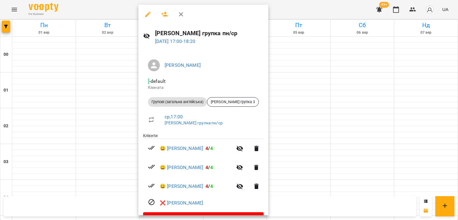
click at [332, 139] on div at bounding box center [229, 110] width 458 height 220
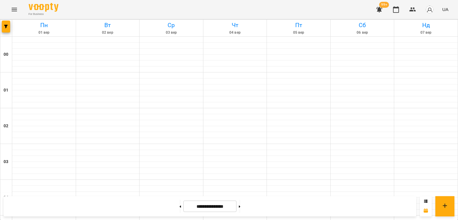
scroll to position [577, 0]
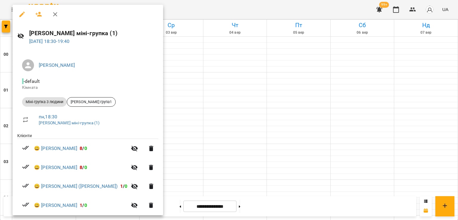
click at [170, 157] on div at bounding box center [229, 110] width 458 height 220
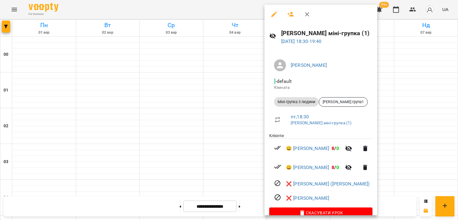
click at [208, 159] on div at bounding box center [229, 110] width 458 height 220
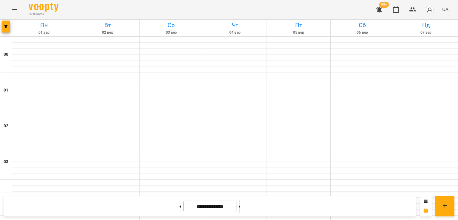
click at [240, 203] on button at bounding box center [239, 206] width 1 height 13
click at [180, 208] on button at bounding box center [180, 206] width 1 height 13
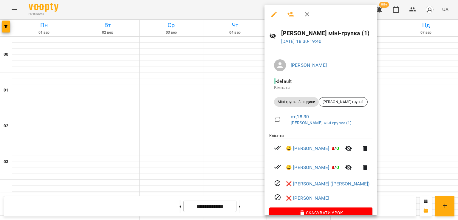
click at [244, 163] on div at bounding box center [229, 110] width 458 height 220
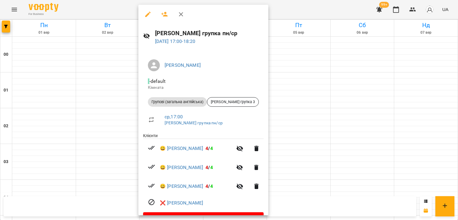
click at [126, 181] on div at bounding box center [229, 110] width 458 height 220
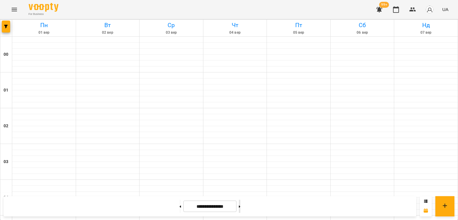
click at [240, 209] on button at bounding box center [239, 206] width 1 height 13
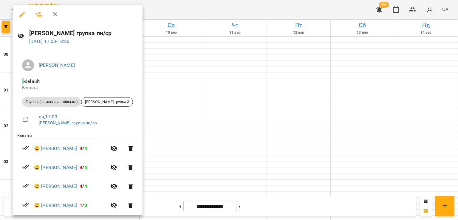
click at [191, 169] on div at bounding box center [229, 110] width 458 height 220
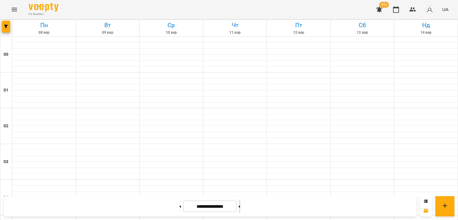
click at [240, 210] on button at bounding box center [239, 206] width 1 height 13
click at [180, 205] on button at bounding box center [180, 206] width 1 height 13
type input "**********"
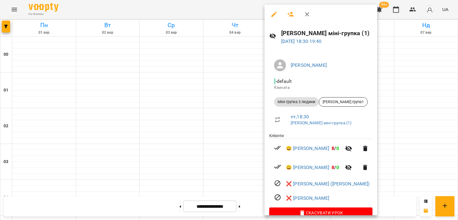
click at [273, 10] on button "button" at bounding box center [274, 14] width 14 height 14
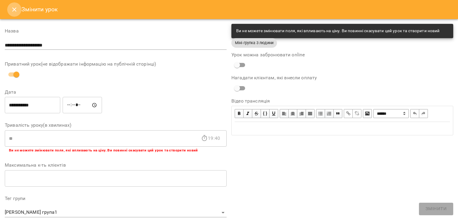
click at [16, 11] on icon "Close" at bounding box center [14, 9] width 4 height 4
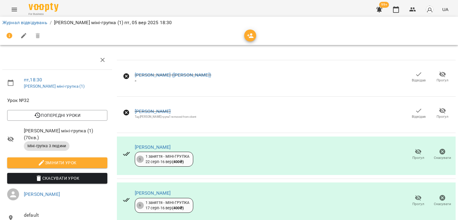
scroll to position [58, 0]
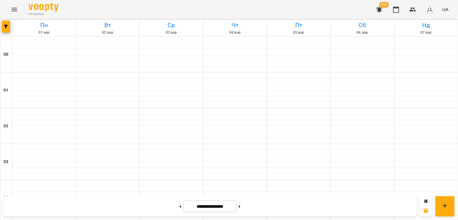
scroll to position [656, 0]
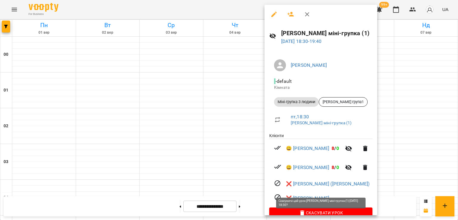
click at [308, 213] on span "Скасувати Урок" at bounding box center [321, 212] width 94 height 7
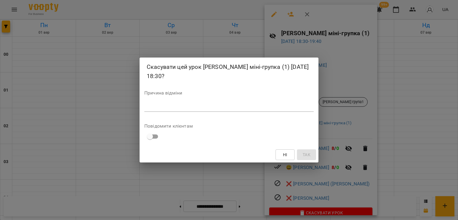
click at [265, 107] on textarea at bounding box center [228, 107] width 169 height 6
type textarea "*"
click at [309, 156] on span "Так" at bounding box center [307, 154] width 8 height 7
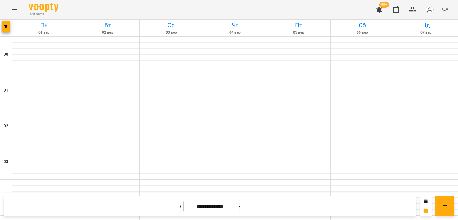
scroll to position [626, 0]
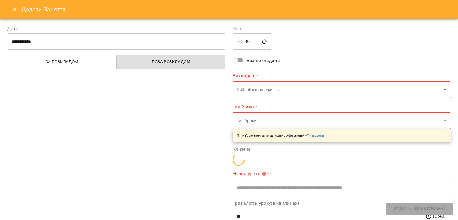
type input "**********"
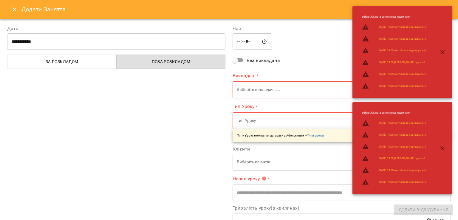
click at [242, 42] on input "*****" at bounding box center [252, 41] width 39 height 17
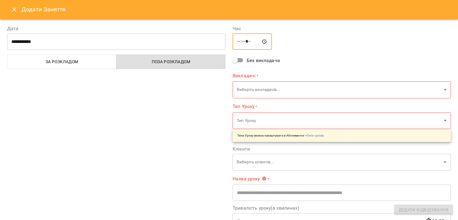
type input "*****"
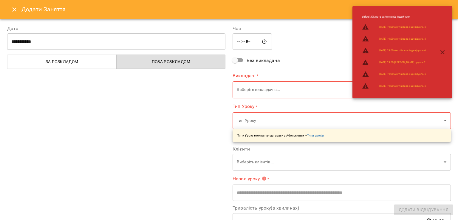
click at [327, 29] on label "Час" at bounding box center [342, 28] width 218 height 5
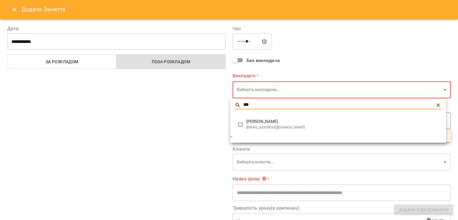
type input "***"
click at [260, 124] on span "[PERSON_NAME]" at bounding box center [343, 122] width 195 height 6
type input "**********"
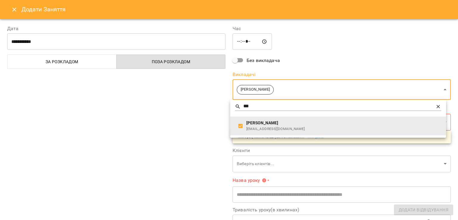
click at [208, 127] on div at bounding box center [229, 110] width 458 height 220
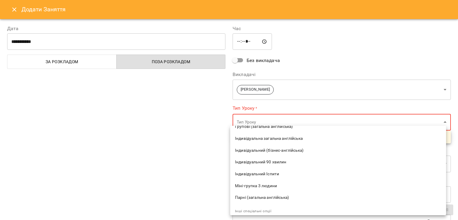
scroll to position [60, 0]
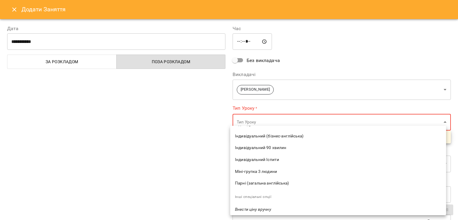
click at [273, 183] on span "Парні (загальна англійська)" at bounding box center [338, 183] width 206 height 6
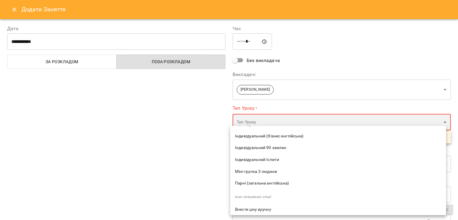
type input "**********"
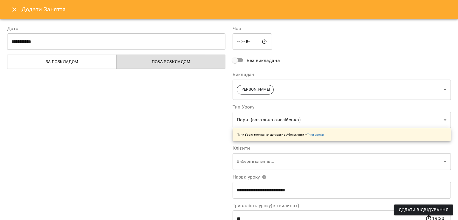
click at [225, 164] on div "**********" at bounding box center [116, 152] width 225 height 268
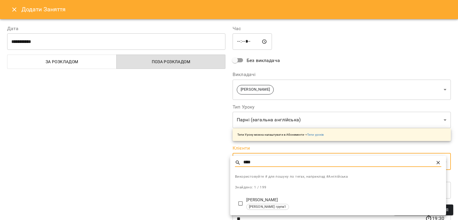
type input "****"
click at [252, 202] on p "[PERSON_NAME]" at bounding box center [343, 200] width 195 height 6
type input "**********"
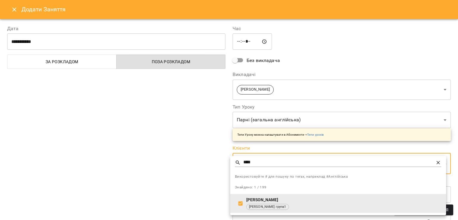
click at [279, 163] on input "****" at bounding box center [338, 162] width 190 height 9
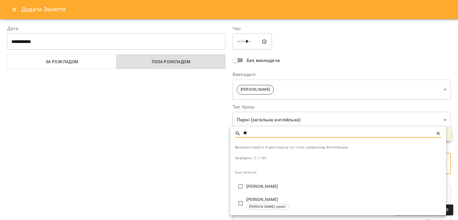
type input "*"
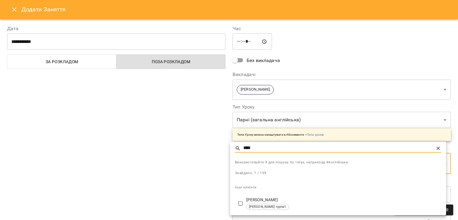
type input "****"
click at [270, 205] on span "Діана група1" at bounding box center [268, 207] width 42 height 5
type input "**********"
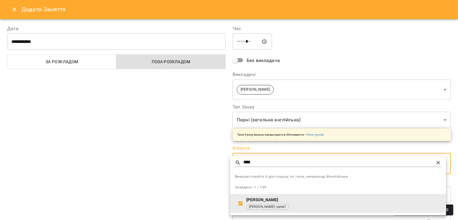
click at [169, 191] on div at bounding box center [229, 110] width 458 height 220
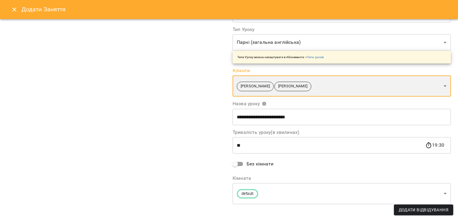
scroll to position [82, 0]
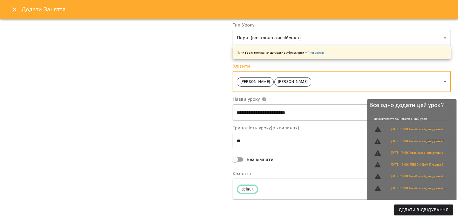
click at [414, 214] on button "Додати Відвідування" at bounding box center [423, 210] width 59 height 11
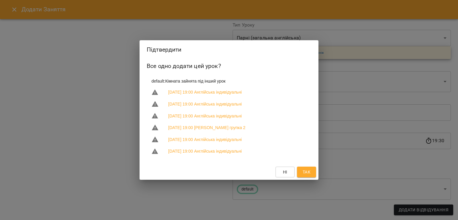
click at [309, 171] on span "Так" at bounding box center [307, 171] width 8 height 7
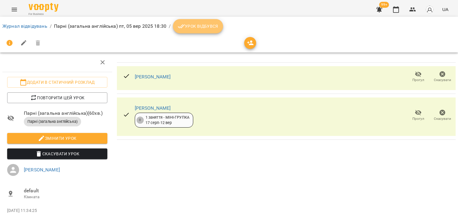
click at [182, 27] on icon "breadcrumb" at bounding box center [181, 26] width 7 height 7
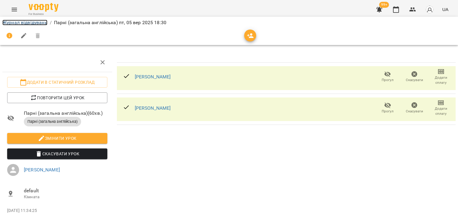
click at [37, 24] on link "Журнал відвідувань" at bounding box center [24, 23] width 45 height 6
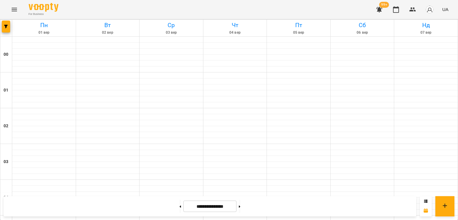
scroll to position [567, 0]
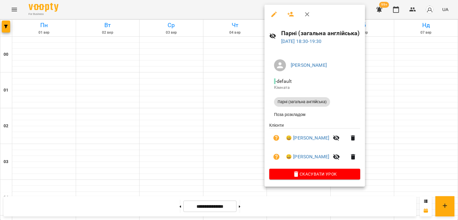
click at [255, 172] on div at bounding box center [229, 110] width 458 height 220
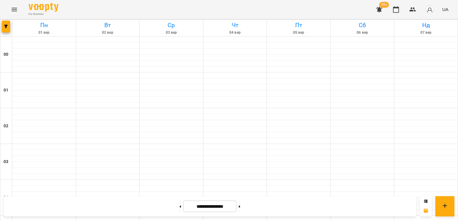
click at [14, 14] on button "Menu" at bounding box center [14, 9] width 14 height 14
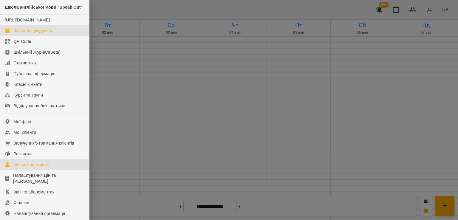
click at [32, 168] on div "Мої співробітники" at bounding box center [30, 165] width 35 height 6
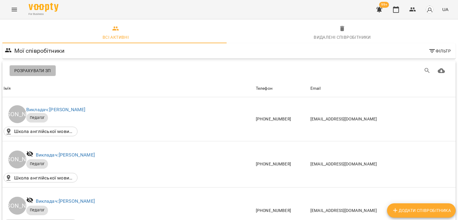
click at [39, 72] on span "Розрахувати ЗП" at bounding box center [32, 70] width 37 height 7
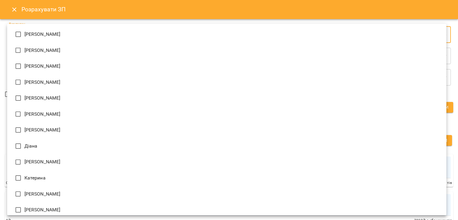
click at [71, 157] on li "[PERSON_NAME]" at bounding box center [226, 162] width 439 height 16
type input "**********"
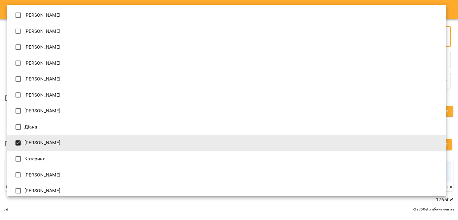
click at [405, 200] on div at bounding box center [229, 110] width 458 height 220
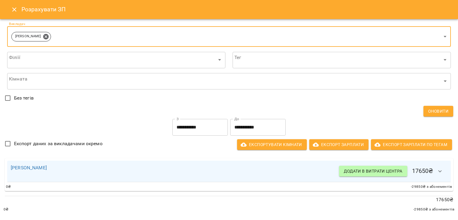
click at [435, 109] on span "Оновити" at bounding box center [438, 111] width 20 height 7
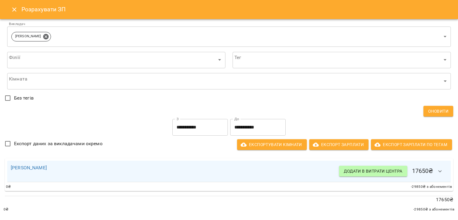
scroll to position [2, 0]
click at [255, 123] on input "**********" at bounding box center [257, 127] width 55 height 17
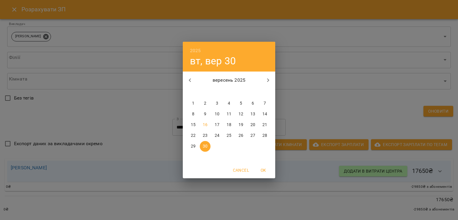
click at [194, 124] on p "15" at bounding box center [193, 125] width 5 height 6
type input "**********"
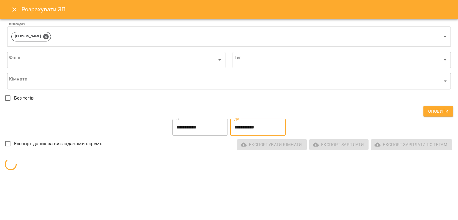
scroll to position [0, 0]
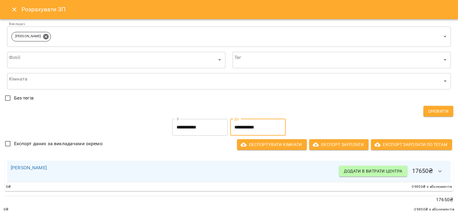
click at [17, 10] on icon "Close" at bounding box center [14, 9] width 7 height 7
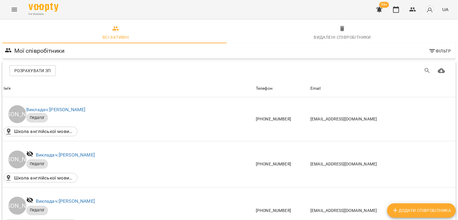
click at [41, 70] on span "Розрахувати ЗП" at bounding box center [32, 70] width 37 height 7
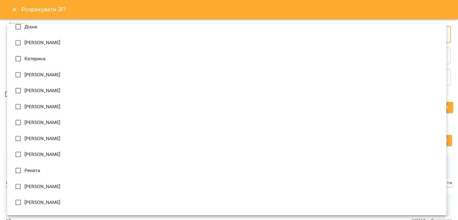
scroll to position [149, 0]
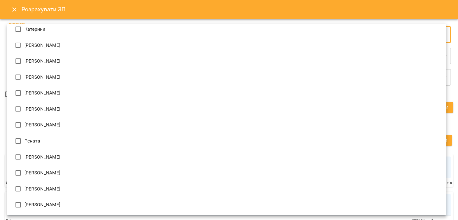
click at [58, 198] on li "[PERSON_NAME]" at bounding box center [226, 205] width 439 height 16
type input "**********"
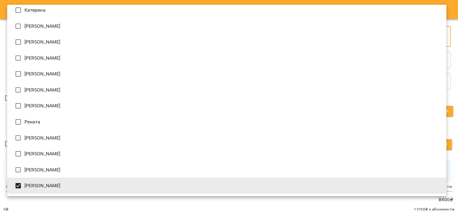
click at [64, 206] on div at bounding box center [229, 110] width 458 height 220
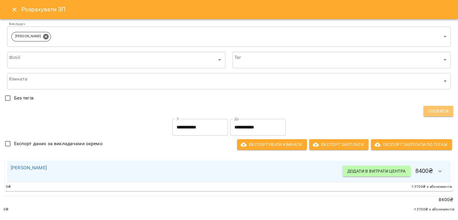
click at [432, 112] on span "Оновити" at bounding box center [438, 111] width 20 height 7
click at [250, 128] on input "**********" at bounding box center [257, 127] width 55 height 17
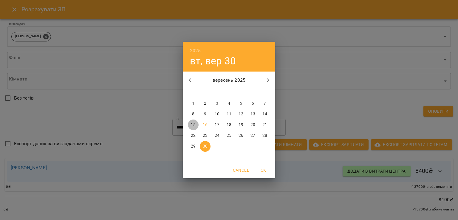
click at [197, 126] on span "15" at bounding box center [193, 125] width 11 height 6
type input "**********"
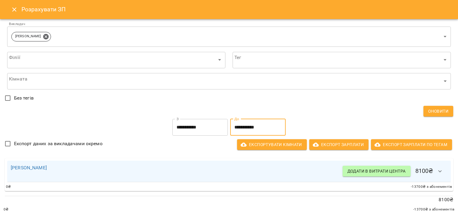
click at [14, 9] on icon "Close" at bounding box center [14, 9] width 4 height 4
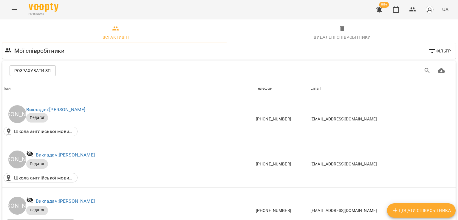
click at [377, 11] on icon "button" at bounding box center [379, 9] width 7 height 7
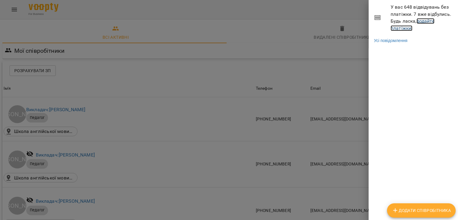
click at [394, 28] on link "додайте платіжки!" at bounding box center [413, 24] width 44 height 13
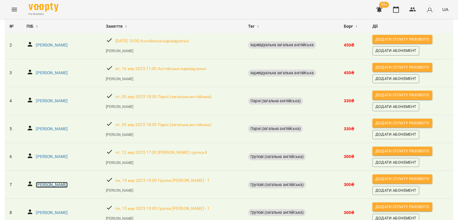
scroll to position [74, 0]
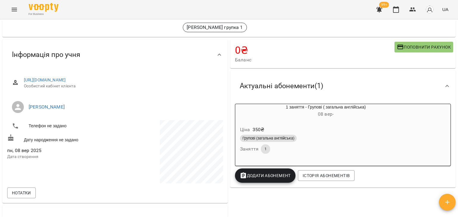
scroll to position [30, 0]
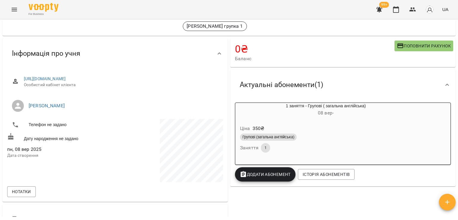
click at [309, 146] on div "Групові (загальна англійська) Заняття 1" at bounding box center [326, 142] width 174 height 21
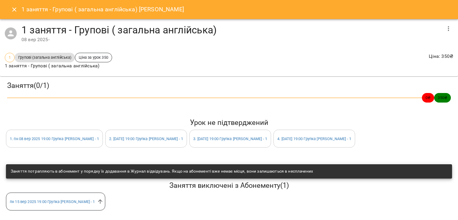
click at [449, 25] on button "button" at bounding box center [448, 28] width 14 height 14
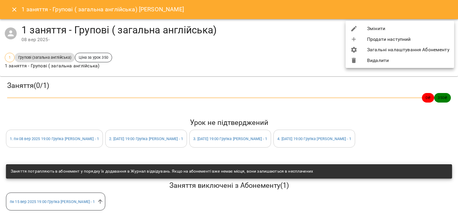
click at [407, 27] on li "Змінити" at bounding box center [400, 28] width 109 height 11
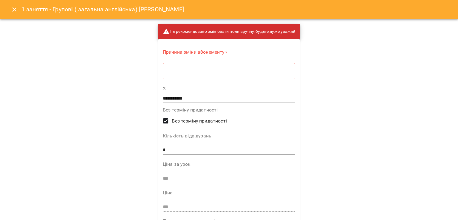
click at [250, 66] on div "* ​" at bounding box center [229, 71] width 132 height 17
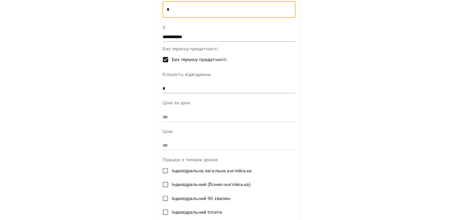
scroll to position [60, 0]
type textarea "*"
click at [235, 37] on input "**********" at bounding box center [229, 37] width 133 height 10
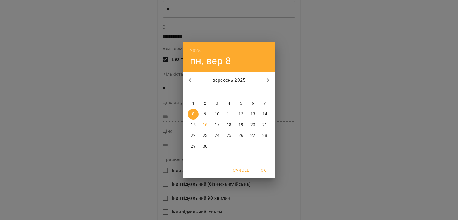
click at [75, 76] on div "2025 пн, вер 8 вересень 2025 пн вт ср чт пт сб нд 1 2 3 4 5 6 7 8 9 10 11 12 13…" at bounding box center [229, 110] width 458 height 220
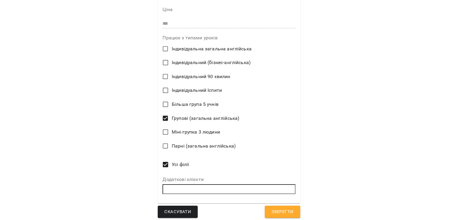
scroll to position [184, 0]
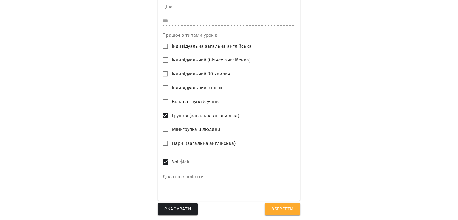
click at [277, 207] on span "Зберегти" at bounding box center [282, 209] width 22 height 8
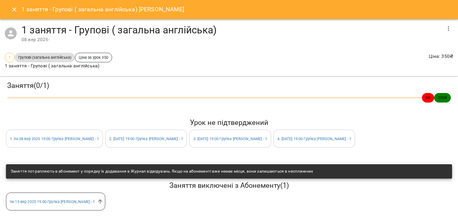
click at [13, 12] on icon "Close" at bounding box center [14, 9] width 7 height 7
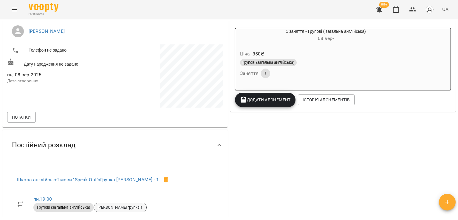
scroll to position [45, 0]
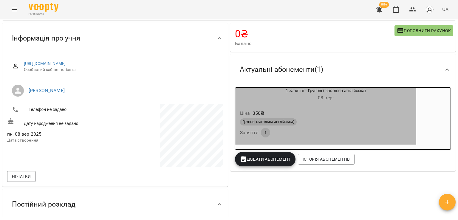
click at [253, 118] on div "Групові (загальна англійська)" at bounding box center [326, 122] width 174 height 10
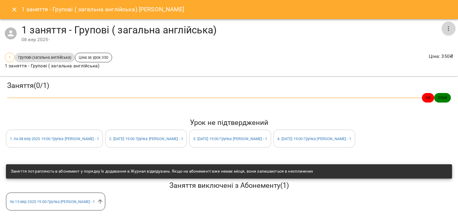
click at [441, 28] on button "button" at bounding box center [448, 28] width 14 height 14
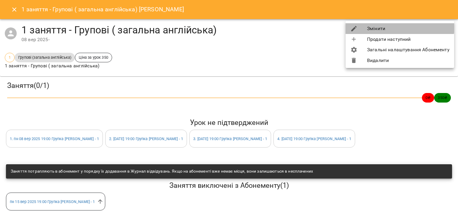
click at [400, 27] on li "Змінити" at bounding box center [400, 28] width 109 height 11
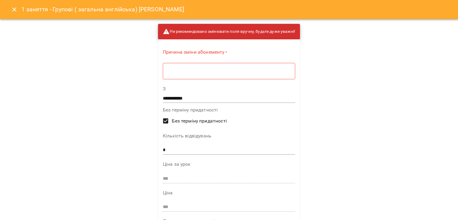
click at [223, 66] on div "* ​" at bounding box center [229, 71] width 132 height 17
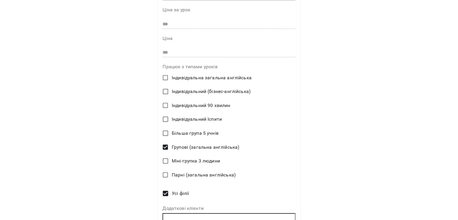
scroll to position [184, 0]
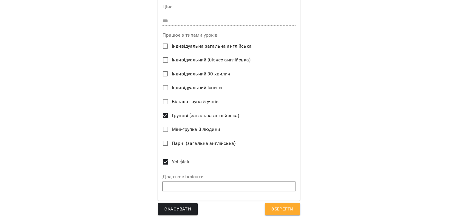
type textarea "*"
click at [184, 116] on span "Групові (загальна англійська)" at bounding box center [205, 115] width 67 height 7
click at [275, 212] on span "Зберегти" at bounding box center [282, 209] width 22 height 8
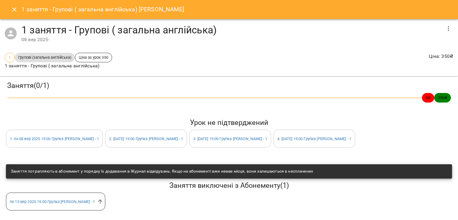
click at [19, 12] on button "Close" at bounding box center [14, 9] width 14 height 14
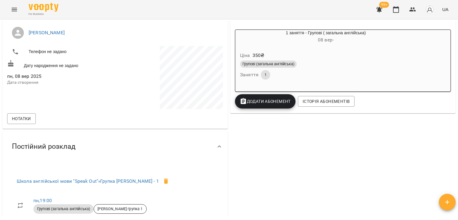
scroll to position [91, 0]
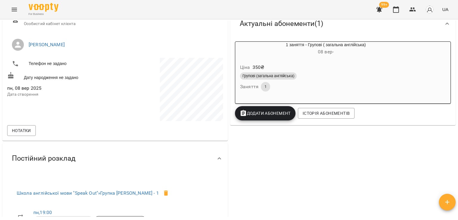
click at [293, 83] on div "Групові (загальна англійська) Заняття 1" at bounding box center [326, 81] width 174 height 21
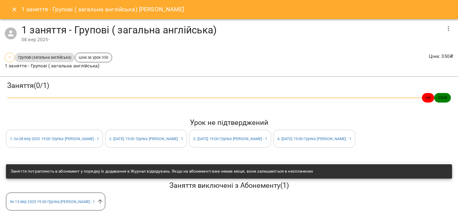
click at [450, 27] on button "button" at bounding box center [448, 28] width 14 height 14
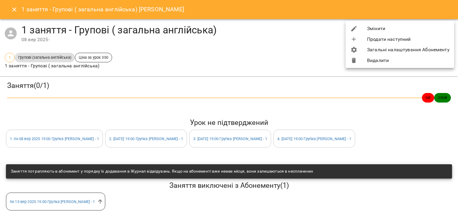
click at [378, 27] on li "Змінити" at bounding box center [400, 28] width 109 height 11
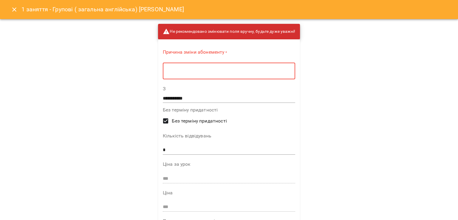
click at [278, 68] on textarea at bounding box center [229, 71] width 124 height 6
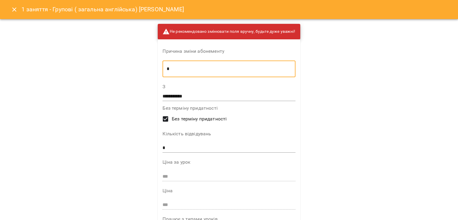
type textarea "*"
click at [257, 95] on input "**********" at bounding box center [229, 97] width 133 height 10
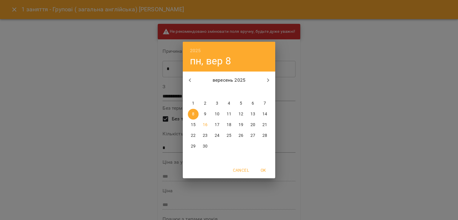
click at [193, 125] on p "15" at bounding box center [193, 125] width 5 height 6
type input "**********"
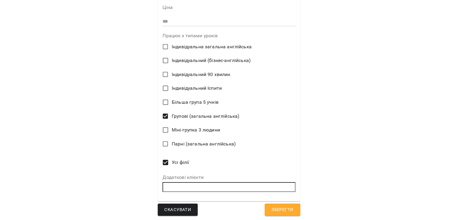
scroll to position [184, 0]
click at [278, 209] on span "Зберегти" at bounding box center [282, 209] width 22 height 8
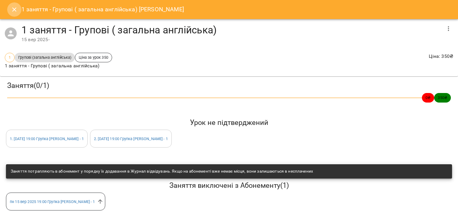
click at [12, 9] on icon "Close" at bounding box center [14, 9] width 7 height 7
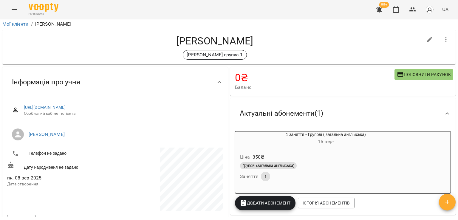
scroll to position [0, 0]
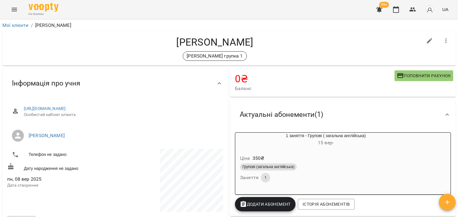
click at [299, 149] on div "Ціна 350 ₴ Групові (загальна англійська) Заняття 1" at bounding box center [325, 169] width 183 height 43
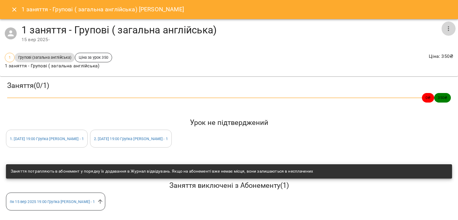
click at [441, 27] on button "button" at bounding box center [448, 28] width 14 height 14
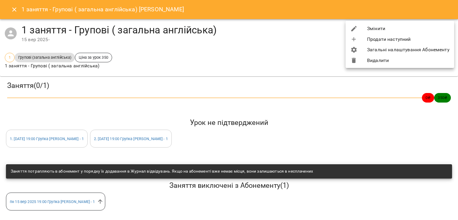
click at [399, 58] on li "Видалити" at bounding box center [400, 60] width 109 height 11
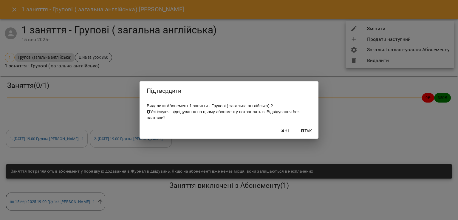
click at [308, 133] on span "Так" at bounding box center [308, 130] width 8 height 7
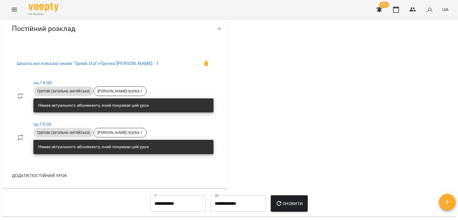
scroll to position [298, 0]
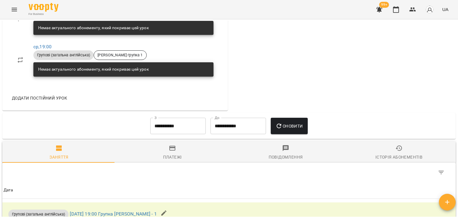
click at [171, 158] on div "Платежі" at bounding box center [172, 157] width 19 height 7
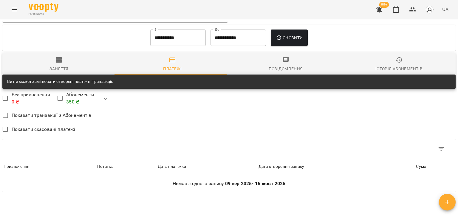
scroll to position [328, 0]
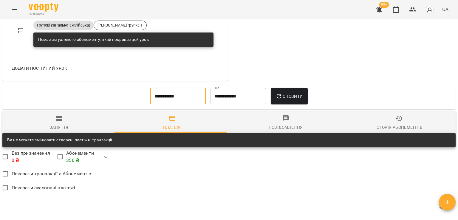
click at [181, 92] on input "**********" at bounding box center [177, 96] width 55 height 17
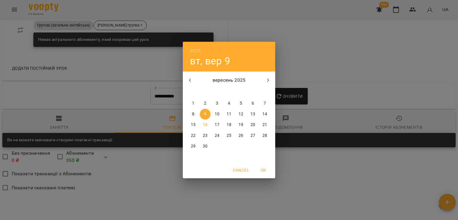
click at [196, 114] on span "8" at bounding box center [193, 114] width 11 height 6
type input "**********"
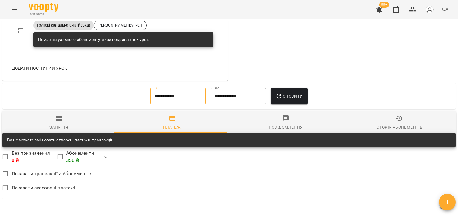
click at [307, 102] on button "Оновити" at bounding box center [289, 96] width 37 height 17
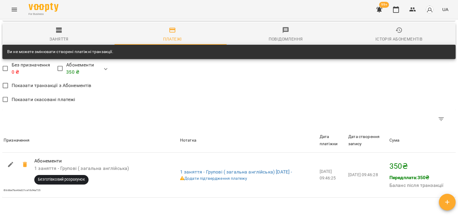
scroll to position [417, 0]
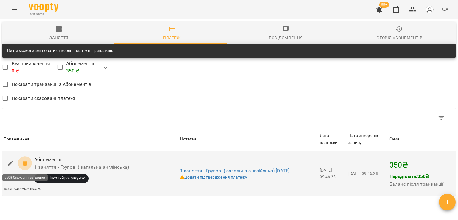
click at [24, 165] on icon at bounding box center [25, 162] width 4 height 5
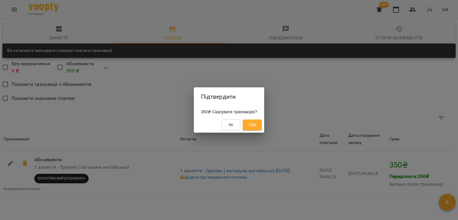
click at [257, 126] on span "Так" at bounding box center [252, 124] width 10 height 7
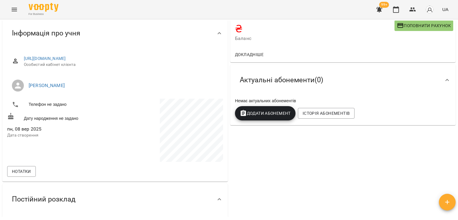
scroll to position [0, 0]
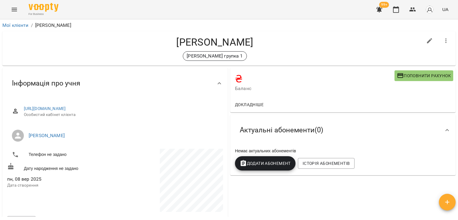
click at [380, 10] on icon "button" at bounding box center [379, 10] width 6 height 6
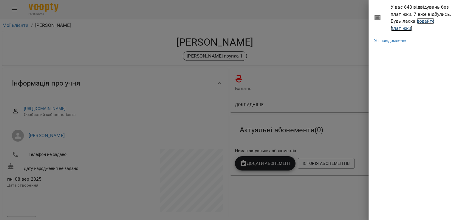
click at [405, 30] on link "додайте платіжки!" at bounding box center [413, 24] width 44 height 13
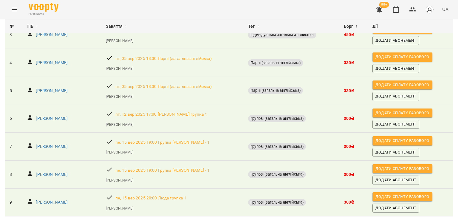
scroll to position [134, 0]
click at [62, 172] on p "Інесса Погребняк" at bounding box center [52, 175] width 32 height 6
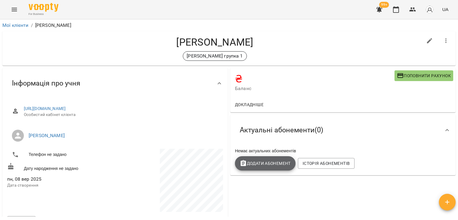
click at [271, 165] on span "Додати Абонемент" at bounding box center [265, 163] width 51 height 7
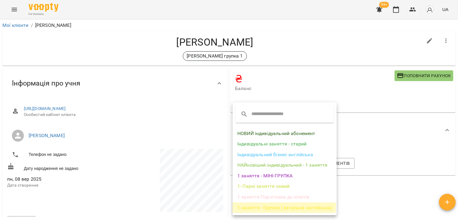
click at [271, 205] on li "1 заняття - Групові ( загальна англійська)" at bounding box center [285, 207] width 104 height 11
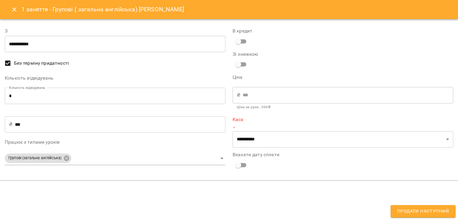
type input "**********"
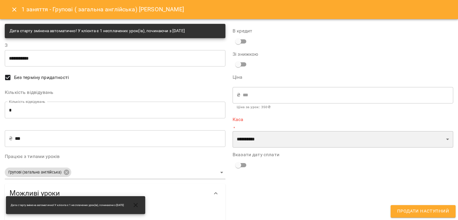
click at [233, 139] on select "**********" at bounding box center [343, 139] width 221 height 17
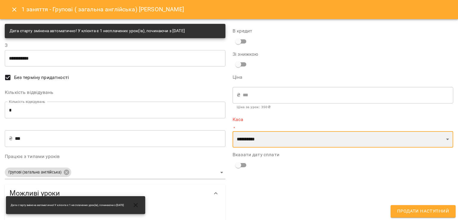
select select "****"
click at [233, 131] on select "**********" at bounding box center [343, 139] width 221 height 17
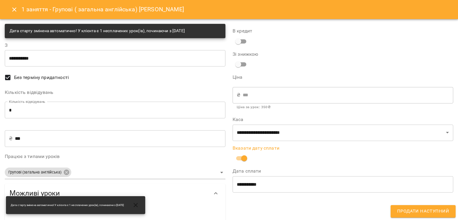
click at [430, 214] on span "Продати наступний" at bounding box center [423, 212] width 52 height 8
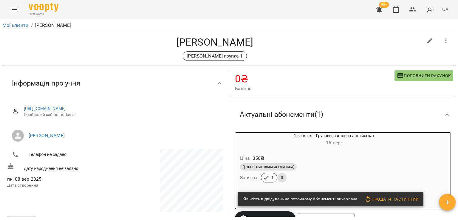
click at [309, 168] on div "Групові (загальна англійська)" at bounding box center [334, 166] width 188 height 7
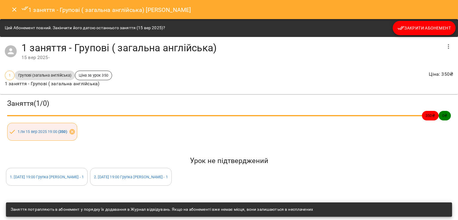
click at [415, 29] on span "Закрити Абонемент" at bounding box center [423, 27] width 53 height 7
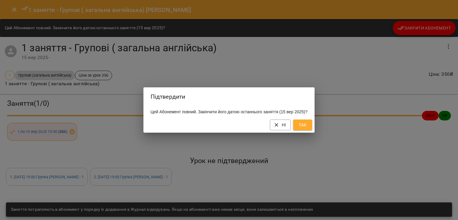
click at [305, 128] on span "Так" at bounding box center [303, 124] width 10 height 7
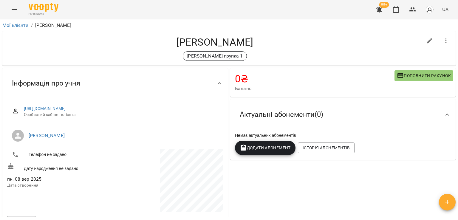
click at [426, 37] on icon "button" at bounding box center [429, 40] width 7 height 7
select select "**"
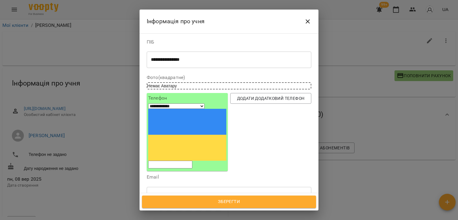
click at [198, 199] on span "Зберегти" at bounding box center [228, 202] width 161 height 8
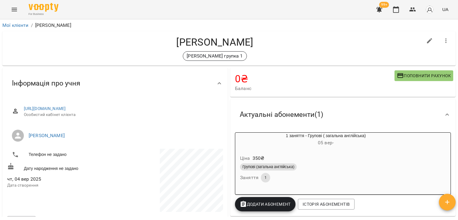
click at [347, 158] on div "Ціна 350 ₴" at bounding box center [326, 158] width 174 height 11
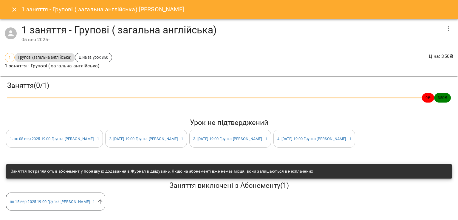
click at [441, 29] on button "button" at bounding box center [448, 28] width 14 height 14
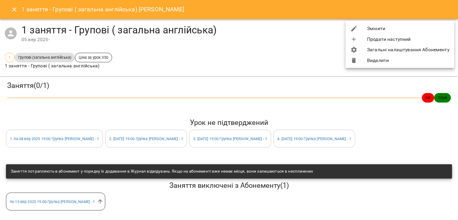
click at [392, 29] on li "Змінити" at bounding box center [400, 28] width 109 height 11
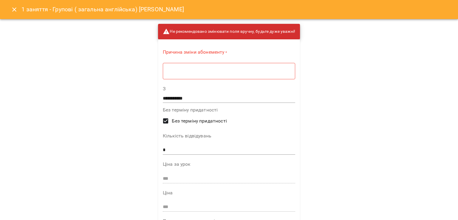
click at [277, 75] on div "* ​" at bounding box center [229, 71] width 132 height 17
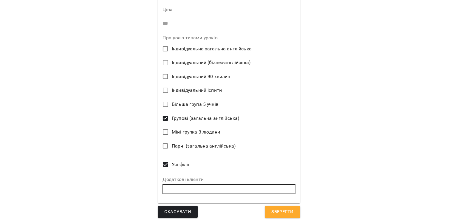
scroll to position [184, 0]
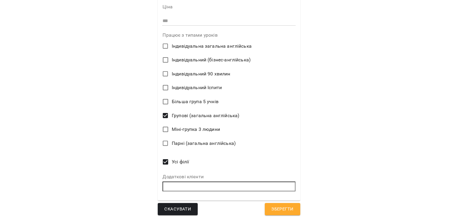
type textarea "*"
click at [272, 205] on span "Зберегти" at bounding box center [282, 209] width 22 height 8
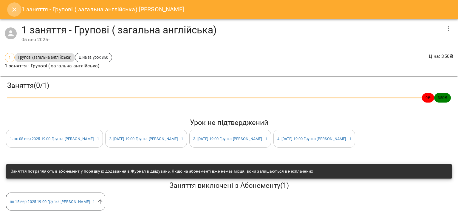
click at [10, 10] on button "Close" at bounding box center [14, 9] width 14 height 14
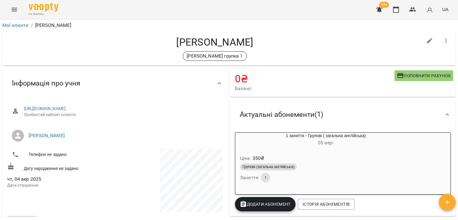
click at [339, 159] on div "Ціна 350 ₴" at bounding box center [326, 158] width 174 height 11
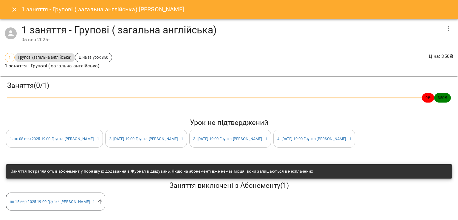
click at [445, 27] on icon "button" at bounding box center [448, 28] width 7 height 7
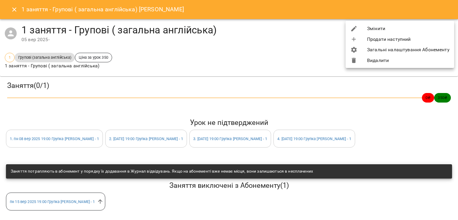
click at [383, 60] on li "Видалити" at bounding box center [400, 60] width 109 height 11
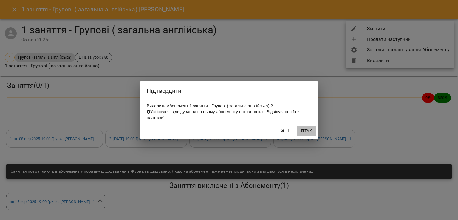
click at [309, 133] on span "Так" at bounding box center [308, 130] width 8 height 7
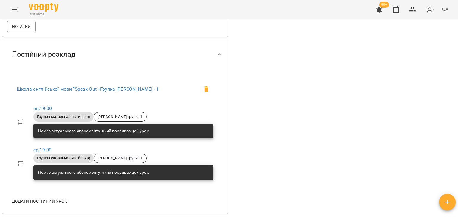
scroll to position [284, 0]
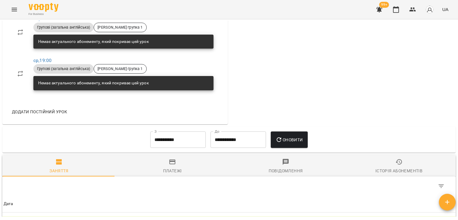
click at [171, 163] on icon "button" at bounding box center [172, 162] width 6 height 5
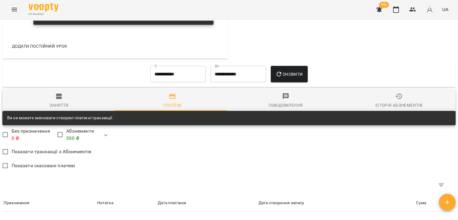
scroll to position [315, 0]
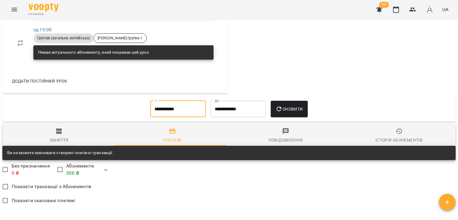
click at [181, 105] on input "**********" at bounding box center [177, 109] width 55 height 17
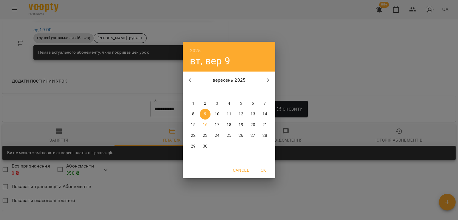
click at [197, 104] on span "1" at bounding box center [193, 103] width 11 height 6
type input "**********"
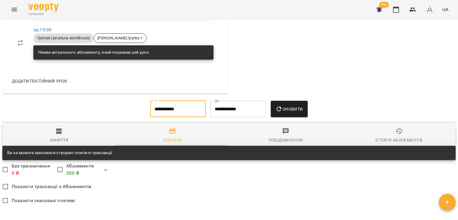
click at [288, 106] on span "Оновити" at bounding box center [289, 109] width 27 height 7
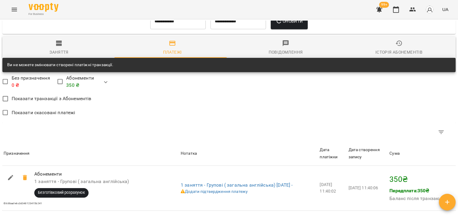
scroll to position [434, 0]
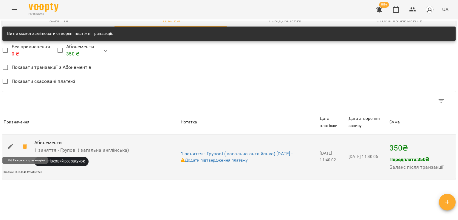
click at [23, 146] on icon at bounding box center [25, 145] width 4 height 5
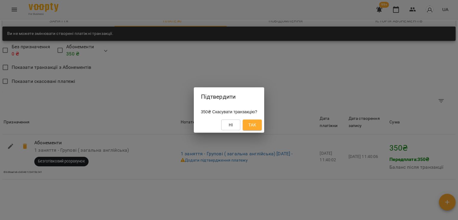
click at [262, 126] on button "Так" at bounding box center [252, 125] width 19 height 11
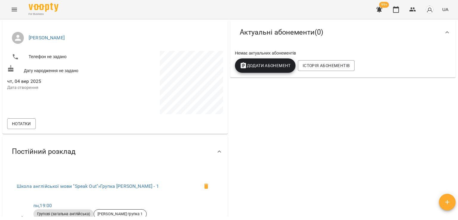
scroll to position [45, 0]
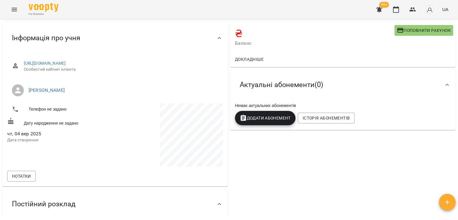
click at [266, 124] on button "Додати Абонемент" at bounding box center [265, 118] width 61 height 14
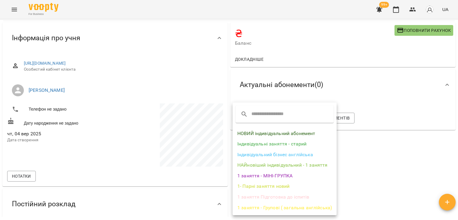
click at [266, 209] on li "1 заняття - Групові ( загальна англійська)" at bounding box center [285, 207] width 104 height 11
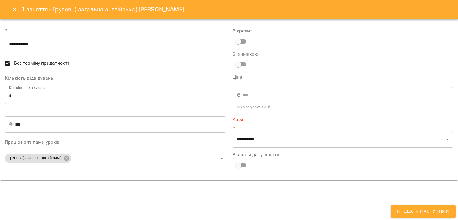
type input "**********"
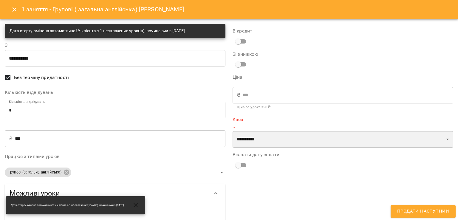
click at [264, 146] on select "**********" at bounding box center [343, 139] width 221 height 17
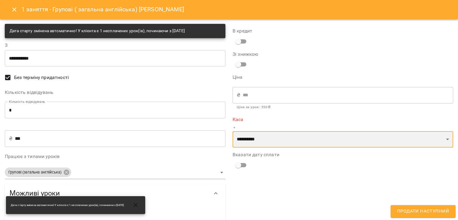
select select "****"
click at [233, 131] on select "**********" at bounding box center [343, 139] width 221 height 17
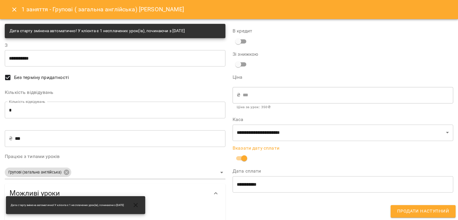
click at [414, 207] on button "Продати наступний" at bounding box center [423, 211] width 65 height 13
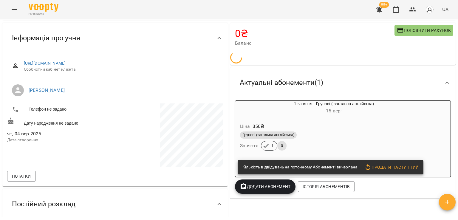
click at [322, 130] on div "Групові (загальна англійська) Заняття 1 0" at bounding box center [334, 140] width 190 height 21
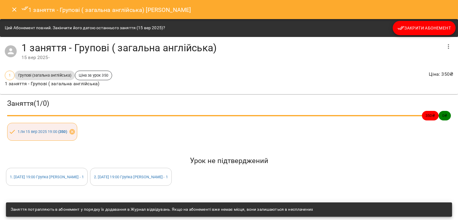
click at [15, 8] on icon "Close" at bounding box center [14, 9] width 4 height 4
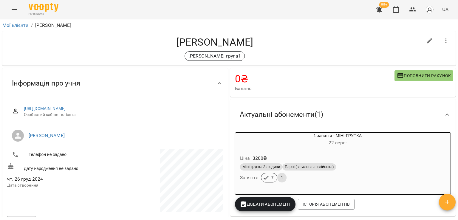
click at [333, 148] on div "Ціна 3200 ₴ Міні-групка 3 людини Парні (загальна англійська) Заняття 7 1" at bounding box center [337, 169] width 207 height 43
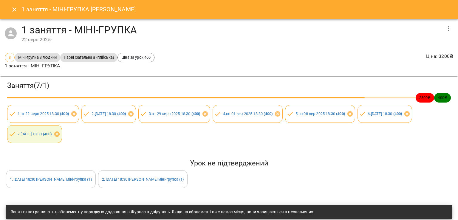
click at [442, 23] on button "button" at bounding box center [448, 28] width 14 height 14
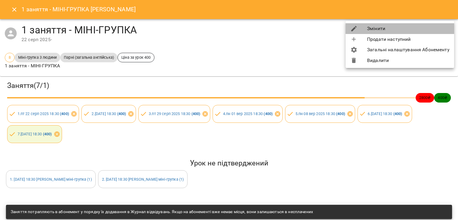
click at [413, 30] on li "Змінити" at bounding box center [400, 28] width 109 height 11
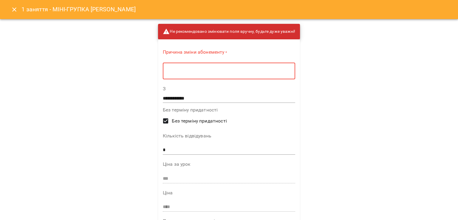
click at [233, 73] on textarea at bounding box center [229, 71] width 124 height 6
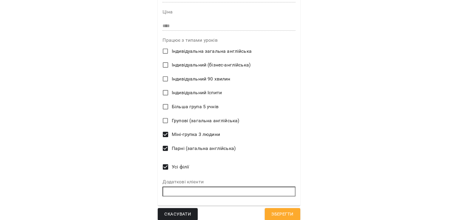
scroll to position [184, 0]
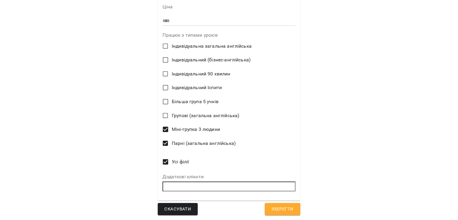
type textarea "*"
click at [276, 205] on button "Зберегти" at bounding box center [282, 209] width 35 height 13
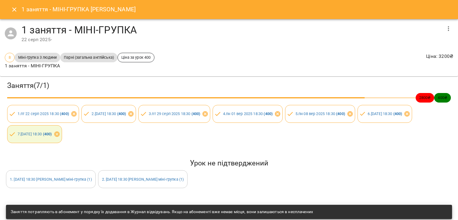
click at [15, 14] on button "Close" at bounding box center [14, 9] width 14 height 14
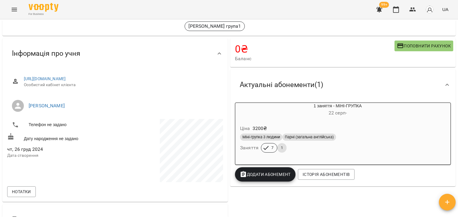
scroll to position [0, 0]
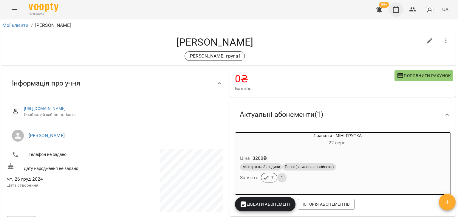
click at [395, 11] on icon "button" at bounding box center [395, 9] width 7 height 7
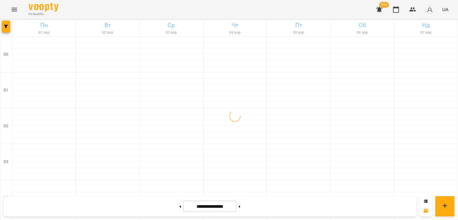
click at [375, 10] on button "button" at bounding box center [379, 9] width 14 height 14
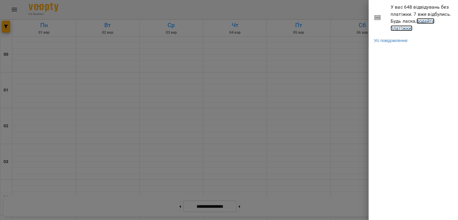
click at [407, 30] on link "додайте платіжки!" at bounding box center [413, 24] width 44 height 13
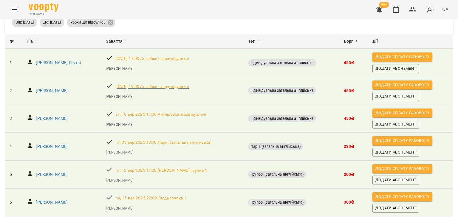
scroll to position [51, 0]
click at [46, 144] on p "[PERSON_NAME]" at bounding box center [52, 147] width 32 height 6
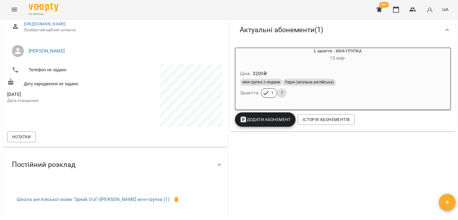
scroll to position [89, 0]
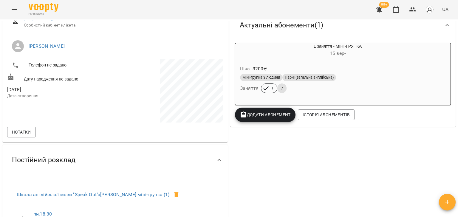
click at [274, 115] on span "Додати Абонемент" at bounding box center [265, 114] width 51 height 7
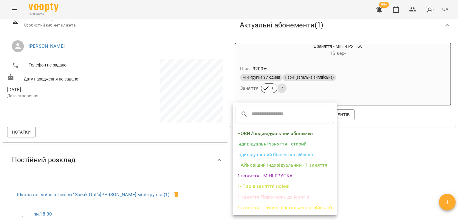
click at [268, 184] on li "1- Парні заняття новий" at bounding box center [285, 186] width 104 height 11
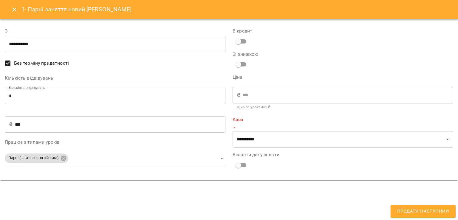
type input "**********"
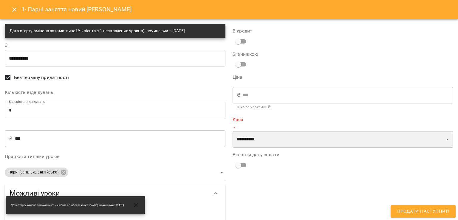
click at [254, 138] on select "**********" at bounding box center [343, 139] width 221 height 17
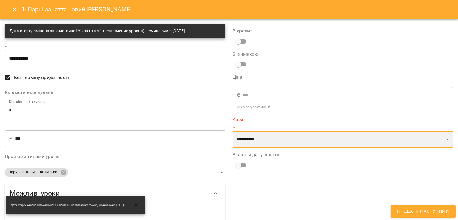
select select "****"
click at [233, 131] on select "**********" at bounding box center [343, 139] width 221 height 17
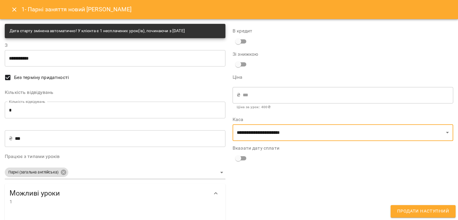
click at [109, 142] on input "***" at bounding box center [120, 138] width 211 height 17
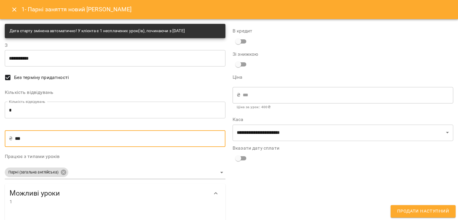
click at [109, 142] on input "***" at bounding box center [120, 138] width 211 height 17
type input "*"
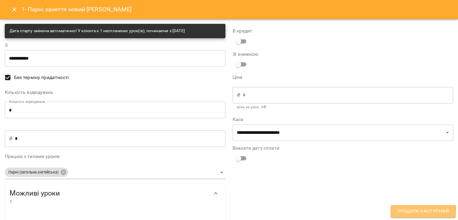
click at [419, 214] on span "Продати наступний" at bounding box center [423, 212] width 52 height 8
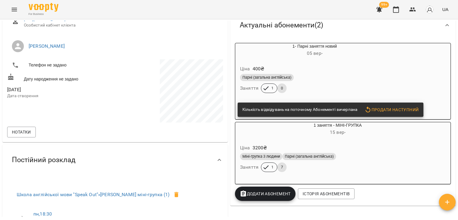
click at [324, 68] on div "Ціна 400 ₴" at bounding box center [315, 69] width 152 height 11
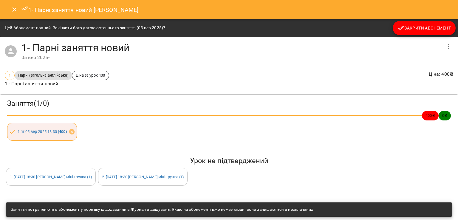
click at [416, 23] on button "Закрити Абонемент" at bounding box center [424, 28] width 63 height 14
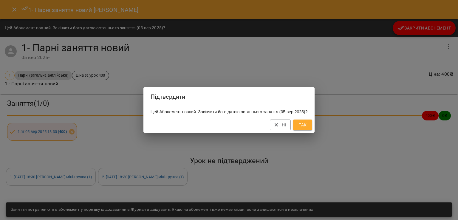
click at [307, 129] on span "Так" at bounding box center [303, 124] width 10 height 7
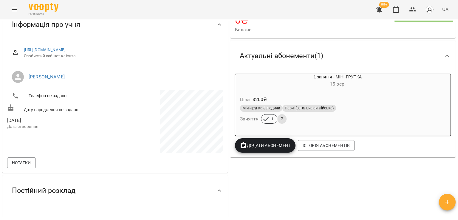
scroll to position [0, 0]
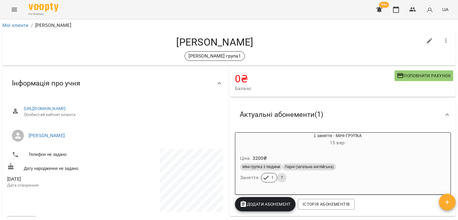
click at [374, 13] on button "button" at bounding box center [379, 9] width 14 height 14
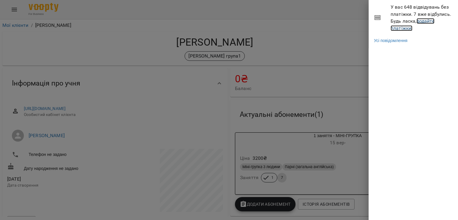
click at [396, 28] on link "додайте платіжки!" at bounding box center [413, 24] width 44 height 13
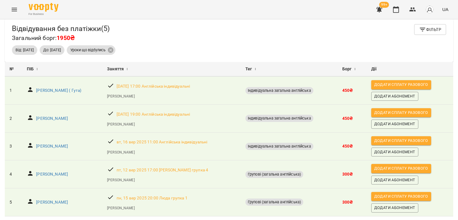
scroll to position [23, 0]
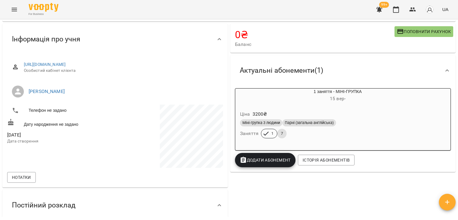
scroll to position [60, 0]
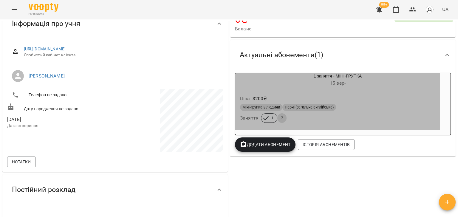
click at [306, 106] on span "Парні (загальна англійська)" at bounding box center [309, 107] width 54 height 5
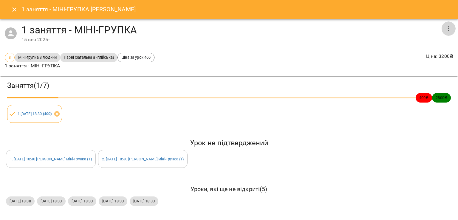
click at [451, 30] on icon "button" at bounding box center [448, 28] width 7 height 7
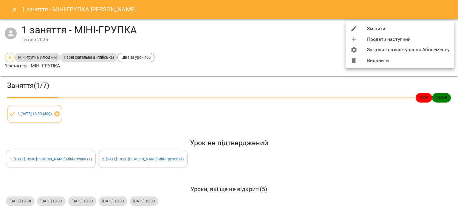
click at [365, 29] on div at bounding box center [358, 28] width 17 height 7
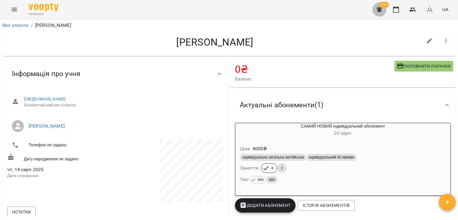
click at [373, 9] on button "button" at bounding box center [379, 9] width 14 height 14
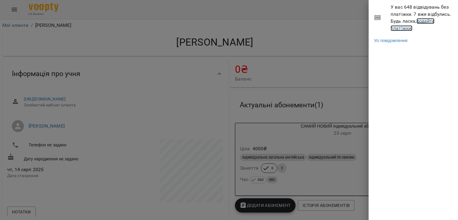
click at [403, 27] on link "додайте платіжки!" at bounding box center [413, 24] width 44 height 13
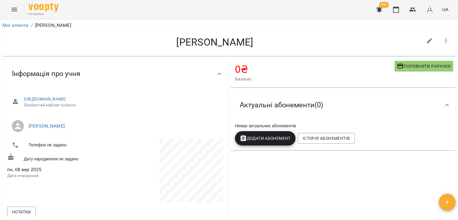
click at [439, 41] on button "button" at bounding box center [446, 41] width 14 height 14
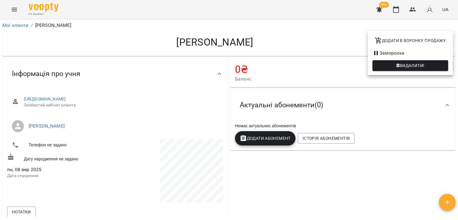
click at [415, 64] on span "Видалити!" at bounding box center [412, 65] width 25 height 7
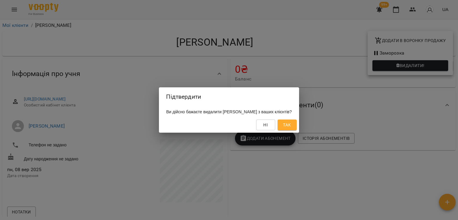
click at [291, 127] on span "Так" at bounding box center [287, 124] width 8 height 7
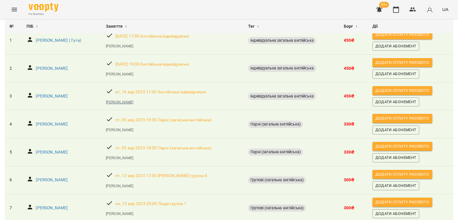
scroll to position [78, 0]
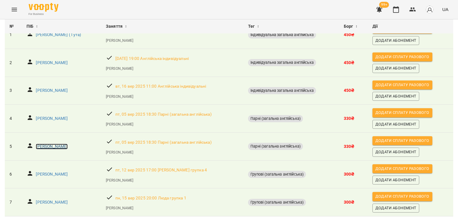
click at [51, 144] on p "[PERSON_NAME]" at bounding box center [52, 147] width 32 height 6
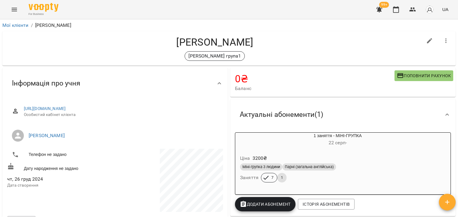
click at [290, 168] on span "Парні (загальна англійська)" at bounding box center [309, 166] width 54 height 5
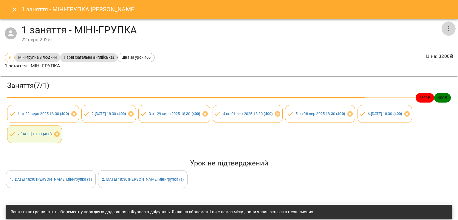
click at [441, 30] on button "button" at bounding box center [448, 28] width 14 height 14
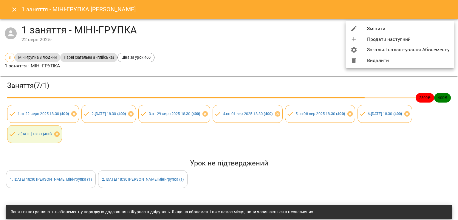
click at [406, 31] on li "Змінити" at bounding box center [400, 28] width 109 height 11
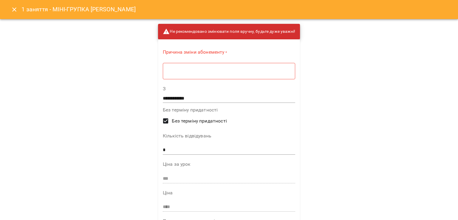
click at [217, 64] on div "* ​" at bounding box center [229, 71] width 132 height 17
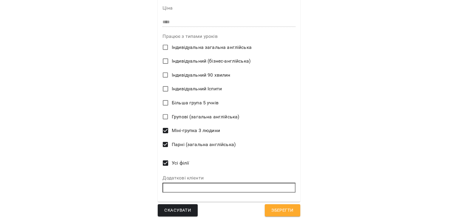
scroll to position [184, 0]
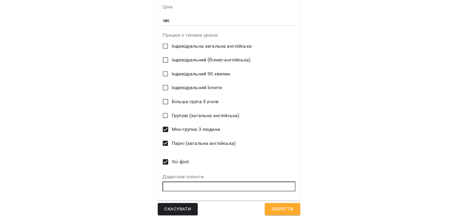
type textarea "*"
click at [180, 141] on span "Парні (загальна англійська)" at bounding box center [204, 143] width 64 height 7
click at [271, 210] on span "Зберегти" at bounding box center [282, 209] width 22 height 8
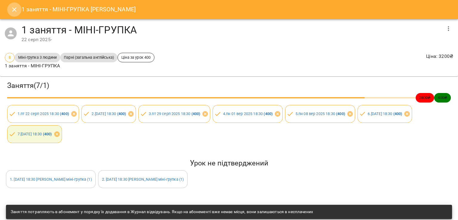
click at [13, 4] on button "Close" at bounding box center [14, 9] width 14 height 14
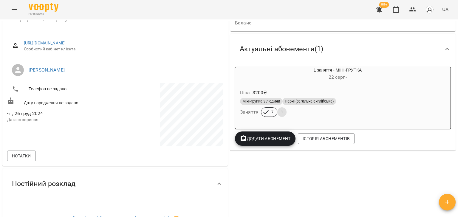
scroll to position [60, 0]
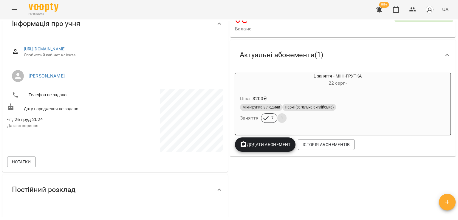
click at [291, 84] on h6 "[DATE] -" at bounding box center [337, 83] width 205 height 8
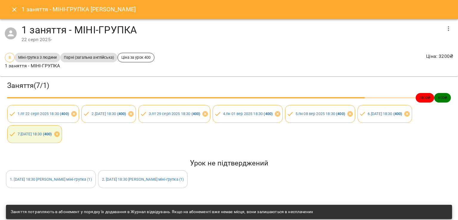
click at [445, 29] on icon "button" at bounding box center [448, 28] width 7 height 7
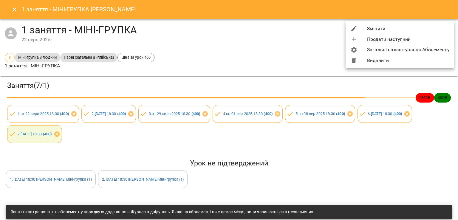
click at [363, 29] on div at bounding box center [358, 28] width 17 height 7
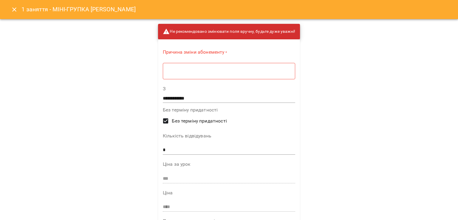
click at [246, 66] on div "* ​" at bounding box center [229, 71] width 132 height 17
type textarea "*"
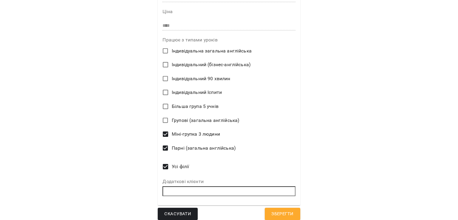
scroll to position [184, 0]
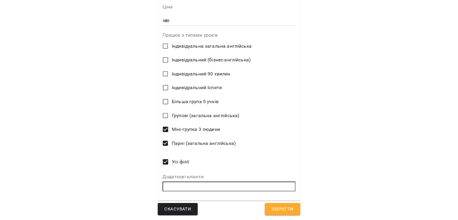
click at [164, 206] on span "Скасувати" at bounding box center [177, 209] width 27 height 8
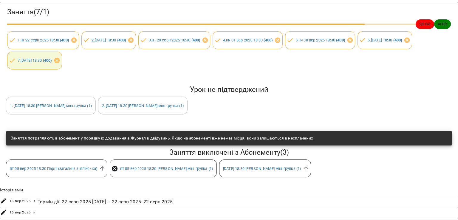
scroll to position [0, 0]
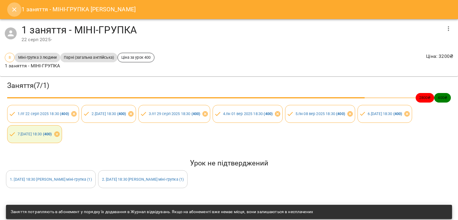
click at [15, 11] on icon "Close" at bounding box center [14, 9] width 7 height 7
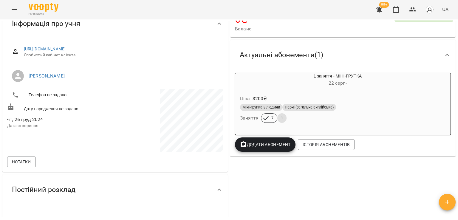
click at [314, 109] on span "Парні (загальна англійська)" at bounding box center [309, 107] width 54 height 5
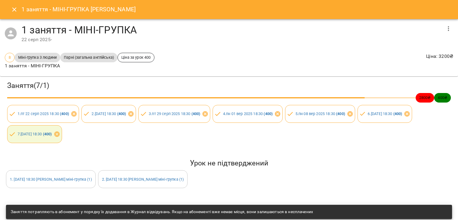
click at [448, 28] on icon "button" at bounding box center [448, 28] width 1 height 5
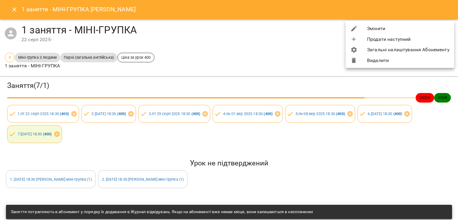
click at [385, 61] on li "Видалити" at bounding box center [400, 60] width 109 height 11
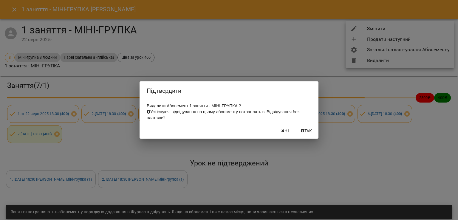
click at [309, 128] on div "Ні Так" at bounding box center [229, 131] width 179 height 16
click at [307, 131] on span "Так" at bounding box center [308, 130] width 8 height 7
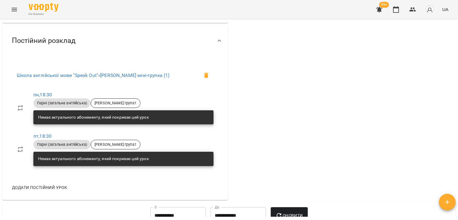
scroll to position [358, 0]
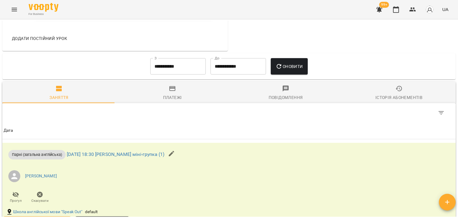
click at [153, 86] on span "Платежі" at bounding box center [172, 93] width 106 height 16
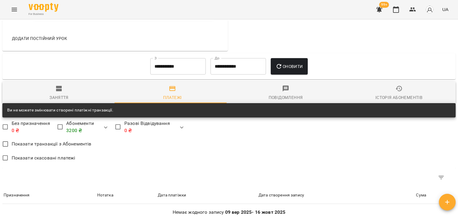
click at [176, 73] on input "**********" at bounding box center [177, 66] width 55 height 17
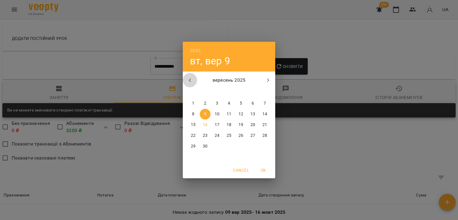
click at [185, 79] on button "button" at bounding box center [190, 80] width 14 height 14
click at [238, 135] on span "22" at bounding box center [241, 136] width 11 height 6
type input "**********"
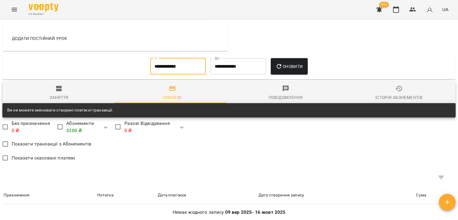
click at [286, 64] on span "Оновити" at bounding box center [289, 66] width 27 height 7
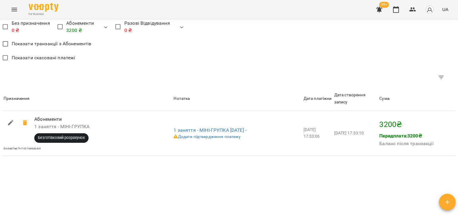
scroll to position [470, 0]
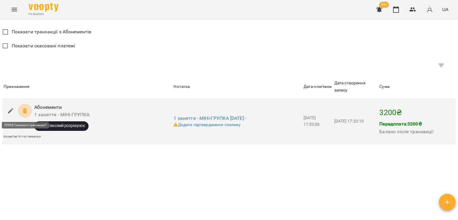
click at [28, 108] on span at bounding box center [25, 111] width 14 height 14
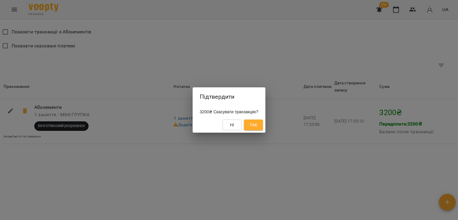
click at [254, 124] on span "Так" at bounding box center [254, 124] width 8 height 7
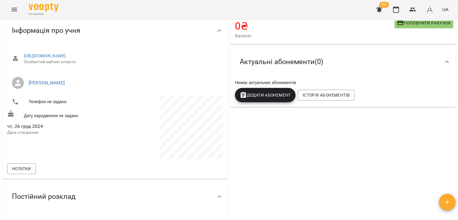
scroll to position [16, 0]
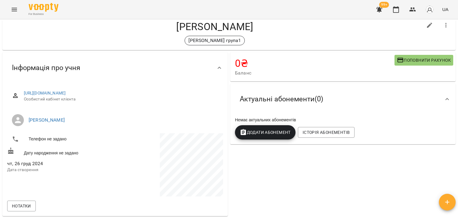
click at [273, 131] on span "Додати Абонемент" at bounding box center [265, 132] width 51 height 7
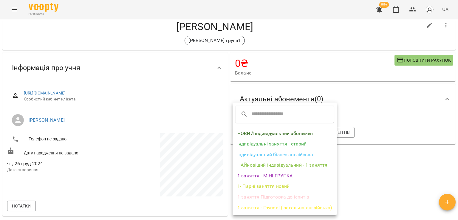
click at [271, 174] on li "1 заняття - МІНІ-ГРУПКА" at bounding box center [285, 176] width 104 height 11
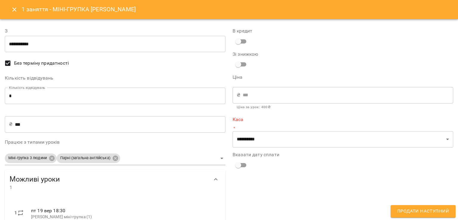
type input "**********"
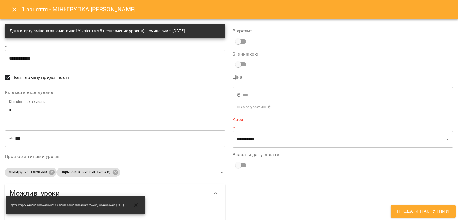
click at [61, 112] on input "*" at bounding box center [115, 110] width 221 height 17
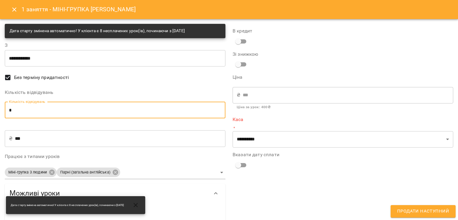
click at [61, 112] on input "*" at bounding box center [115, 110] width 221 height 17
type input "*"
type input "****"
type input "*"
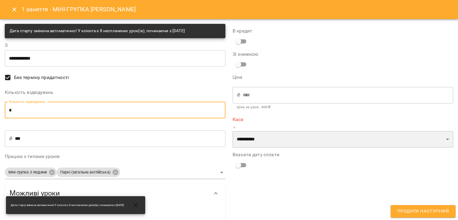
click at [285, 136] on select "**********" at bounding box center [343, 139] width 221 height 17
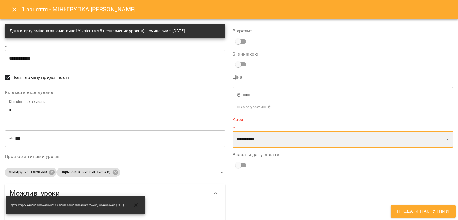
select select "****"
click at [233, 131] on select "**********" at bounding box center [343, 139] width 221 height 17
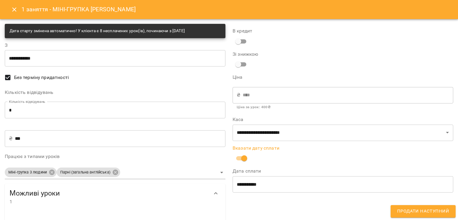
click at [416, 208] on span "Продати наступний" at bounding box center [423, 212] width 52 height 8
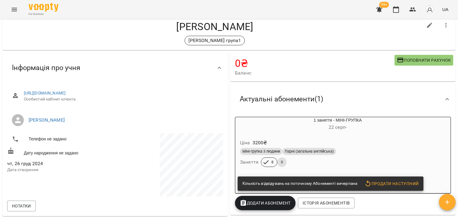
scroll to position [0, 0]
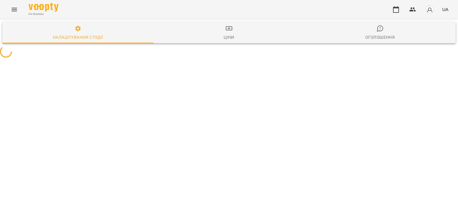
select select "**"
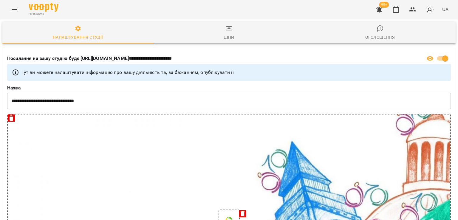
click at [8, 12] on button "Menu" at bounding box center [14, 9] width 14 height 14
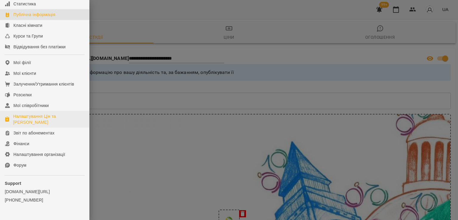
scroll to position [60, 0]
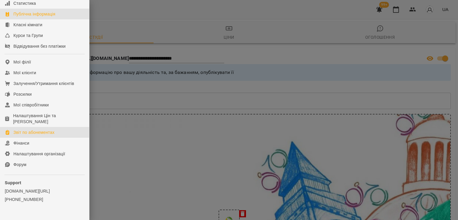
click at [32, 135] on div "Звіт по абонементах" at bounding box center [33, 132] width 41 height 6
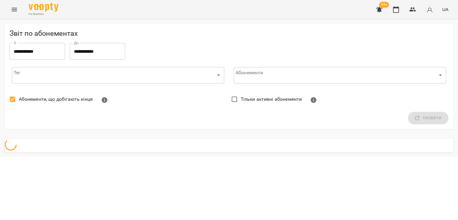
click at [37, 97] on span "Абонементи, що добігають кінця" at bounding box center [56, 99] width 74 height 7
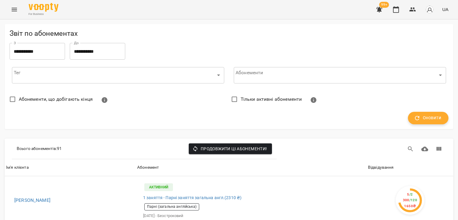
click at [437, 123] on button "Оновити" at bounding box center [428, 118] width 41 height 13
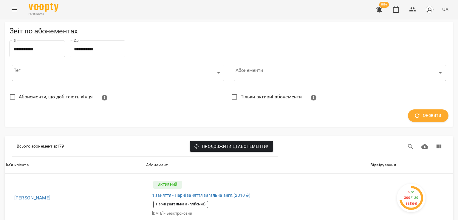
scroll to position [89, 0]
click at [381, 162] on div "Відвідування" at bounding box center [383, 165] width 26 height 7
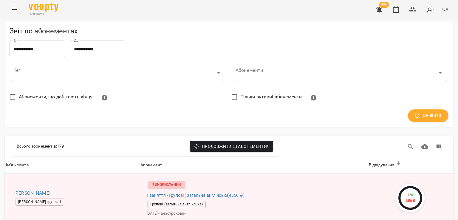
scroll to position [417, 0]
drag, startPoint x: 39, startPoint y: 90, endPoint x: 34, endPoint y: 117, distance: 26.8
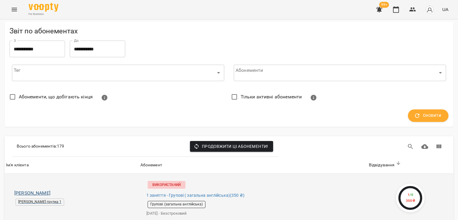
scroll to position [89, 0]
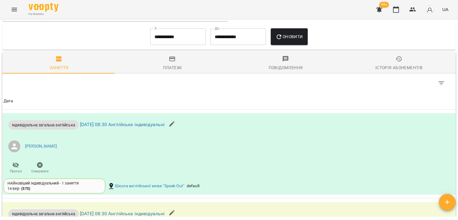
scroll to position [340, 0]
